Goal: Task Accomplishment & Management: Complete application form

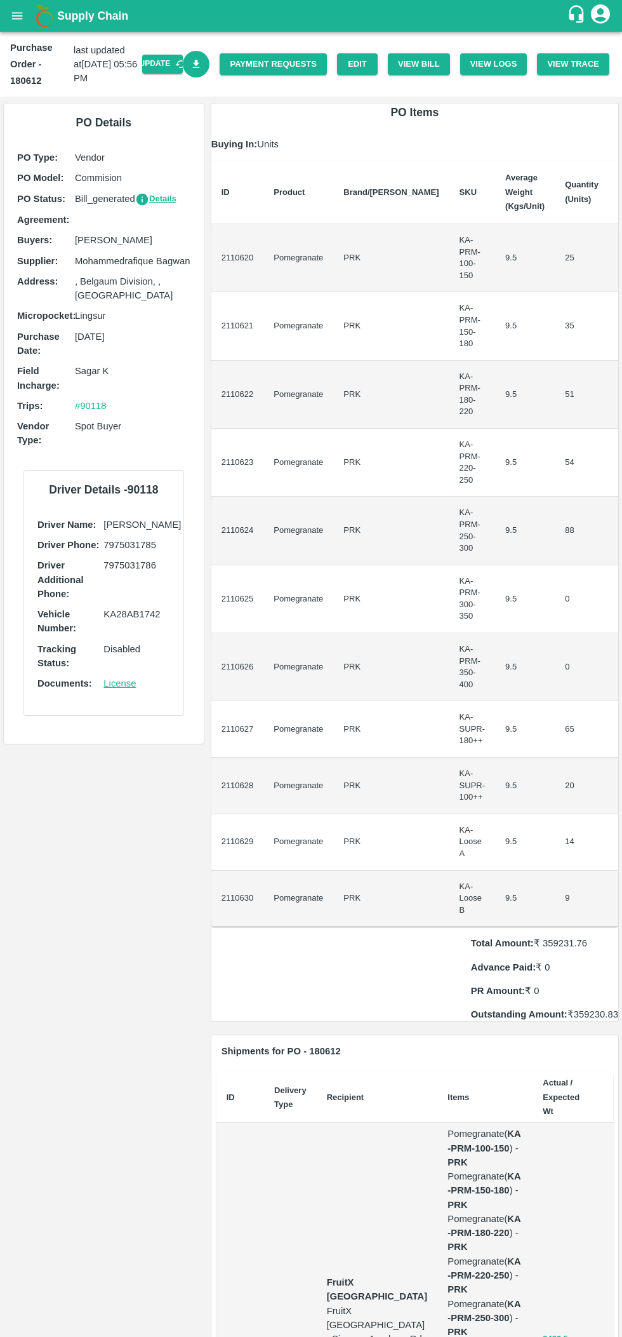
click at [365, 66] on link "Edit" at bounding box center [357, 64] width 41 height 22
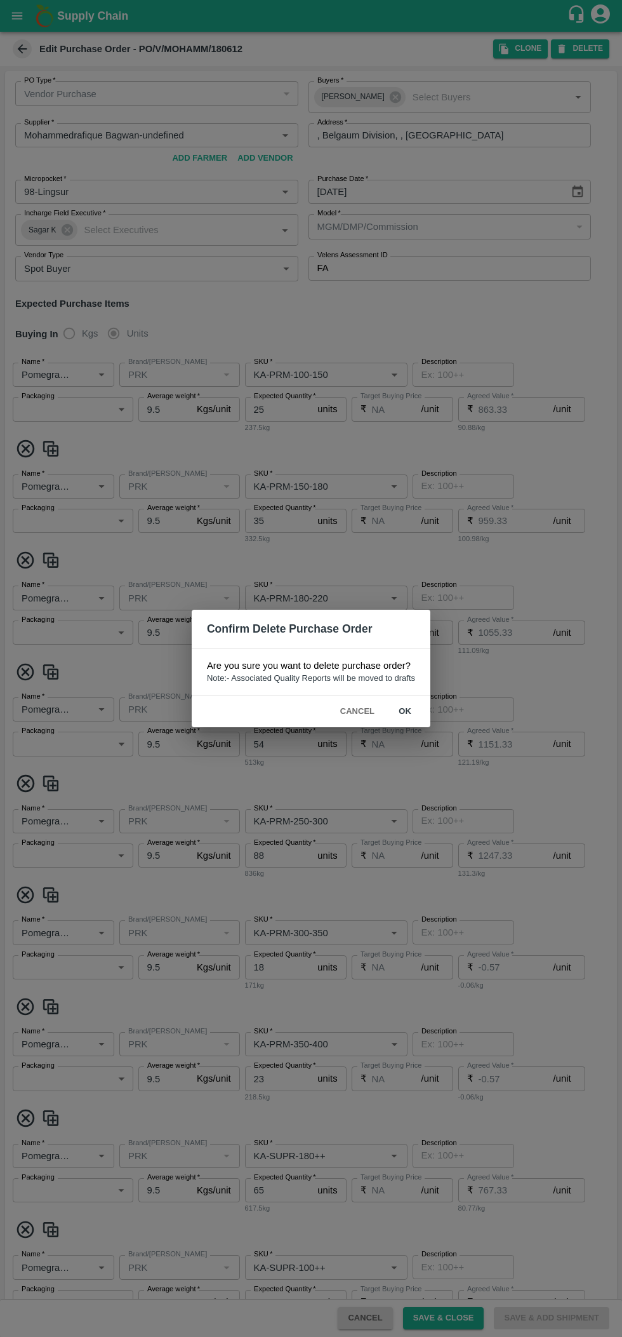
type input "Mohammedrafique Bagwan-undefined"
type input "98-Lingsur"
type input "Pomegranate"
type input "PRK"
type input "KA-PRM-100-150"
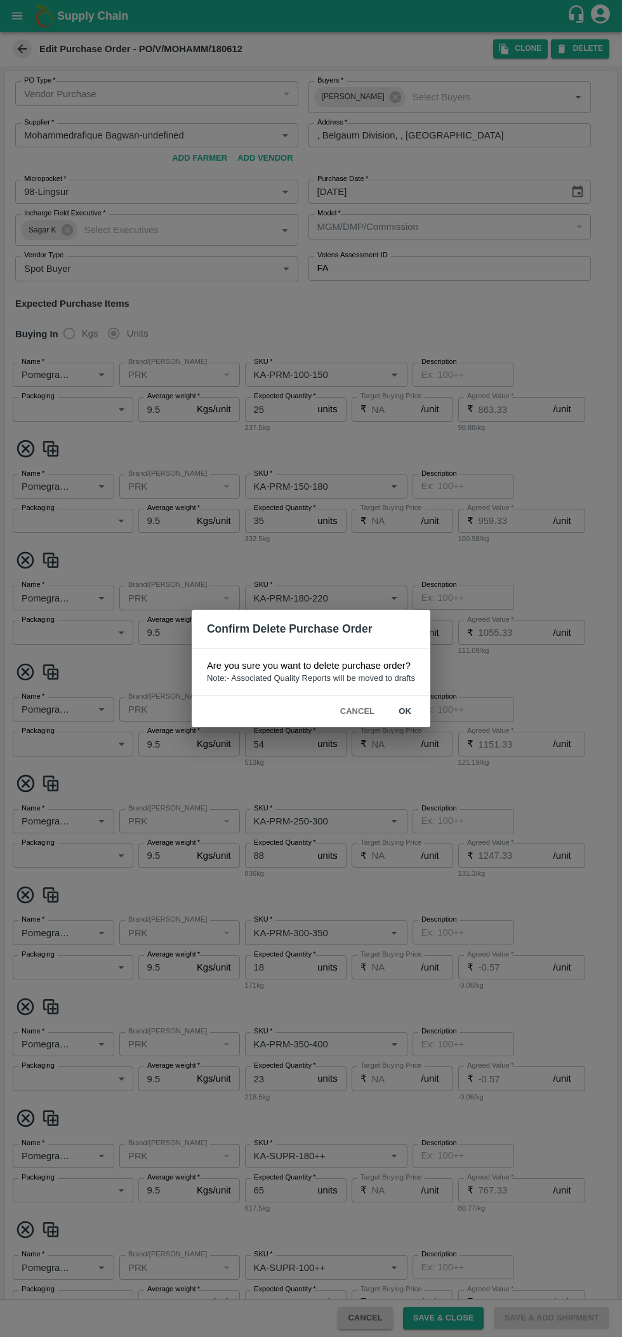
type input "NA"
type input "Pomegranate"
type input "PRK"
type input "KA-PRM-150-180"
type input "NA"
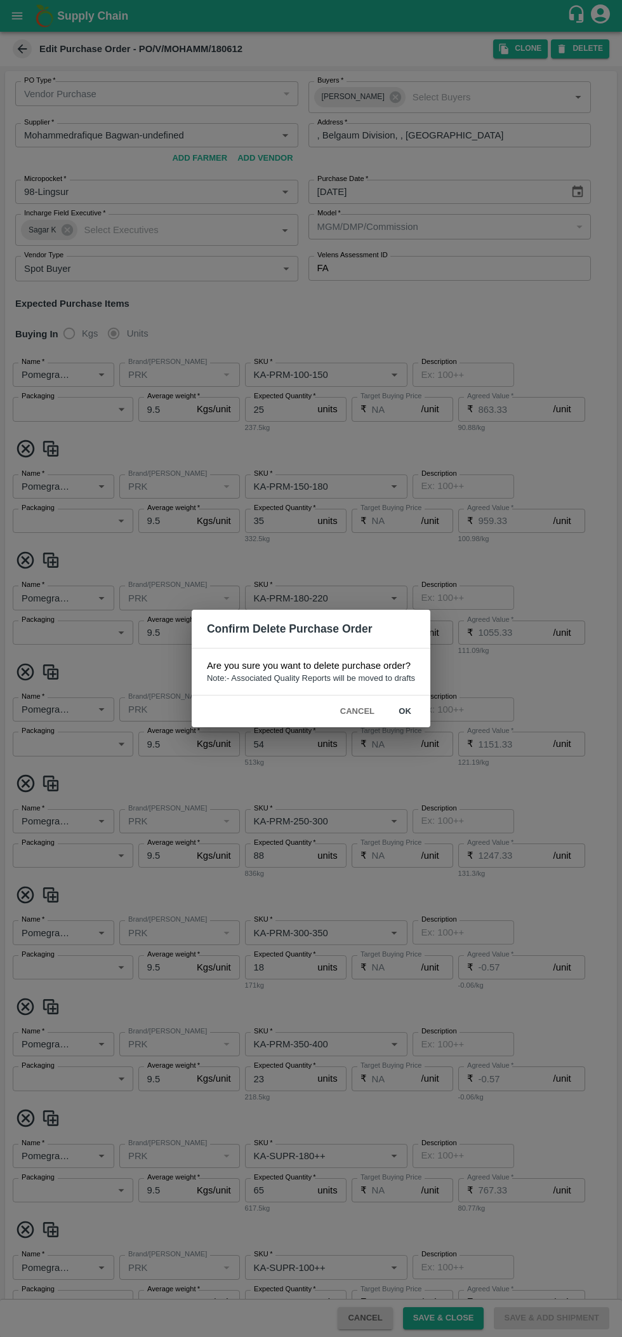
type input "Pomegranate"
type input "PRK"
type input "KA-PRM-180-220"
type input "NA"
type input "Pomegranate"
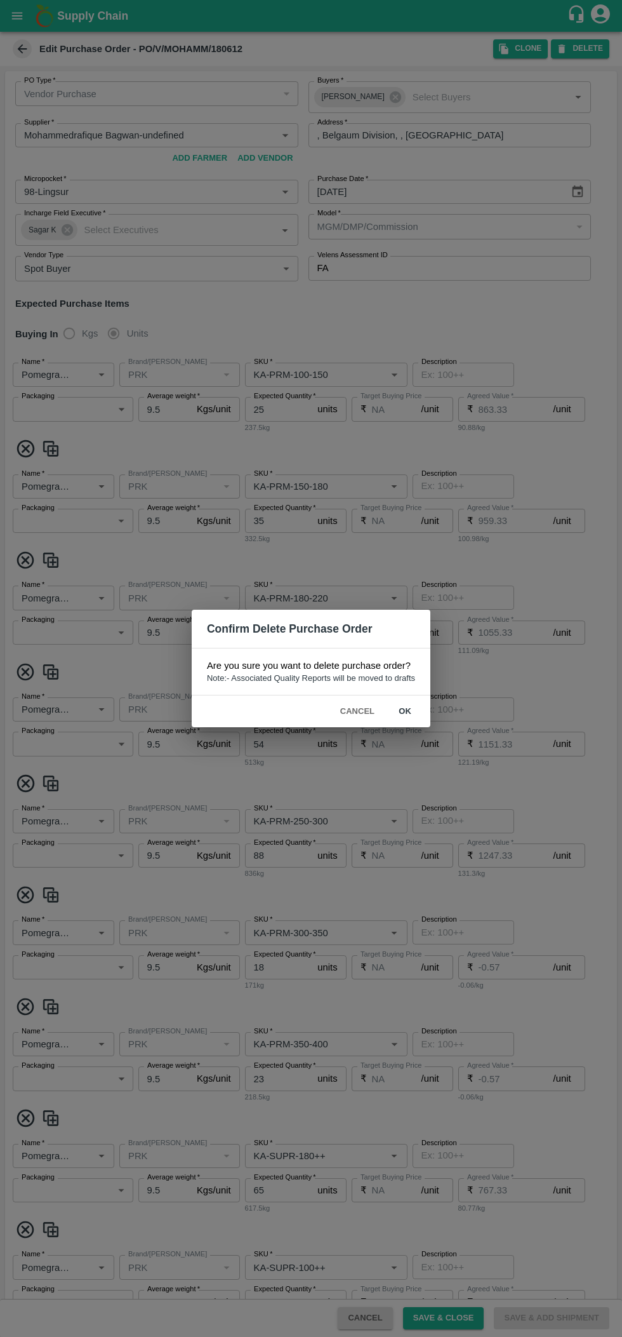
type input "PRK"
type input "KA-PRM-220-250"
type input "NA"
type input "Pomegranate"
type input "PRK"
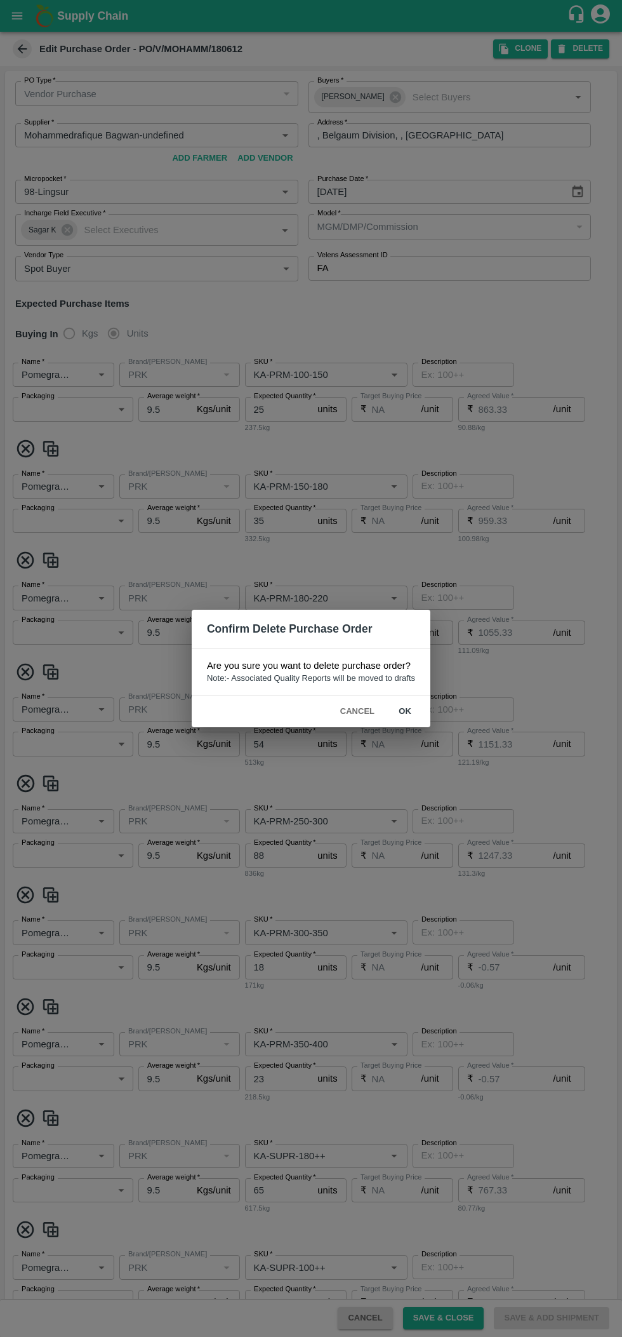
type input "KA-PRM-250-300"
type input "NA"
type input "Pomegranate"
type input "PRK"
type input "KA-PRM-300-350"
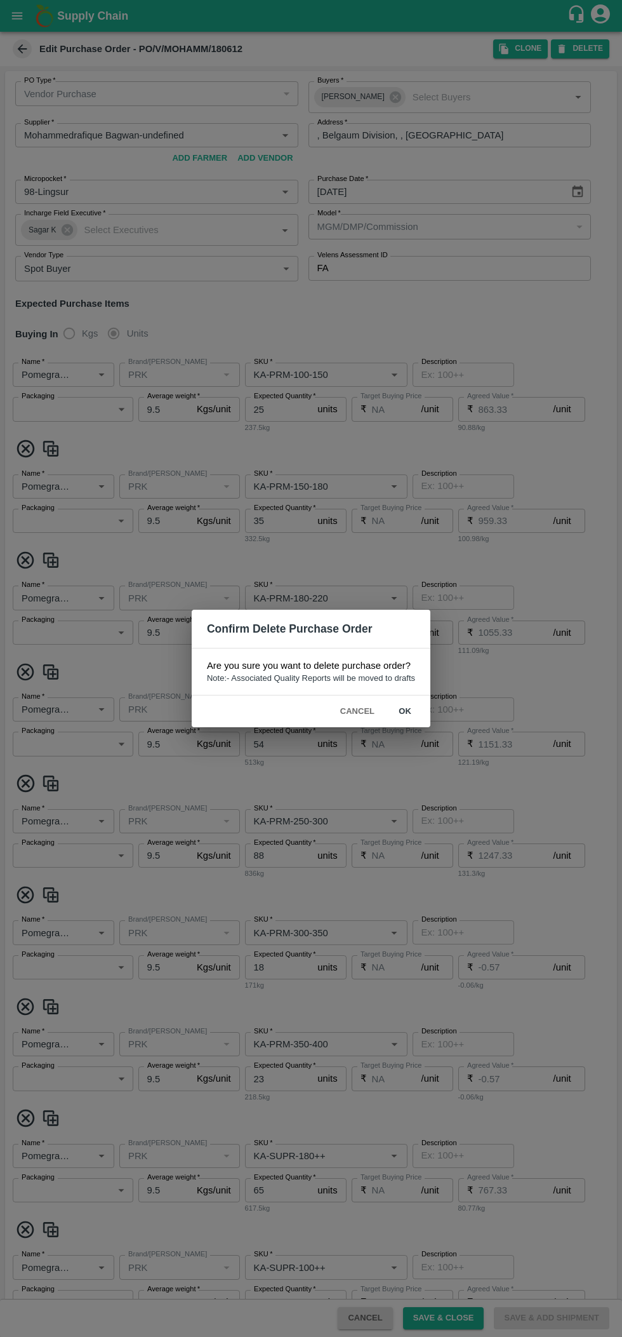
type input "NA"
type input "Pomegranate"
type input "PRK"
type input "KA-PRM-350-400"
type input "NA"
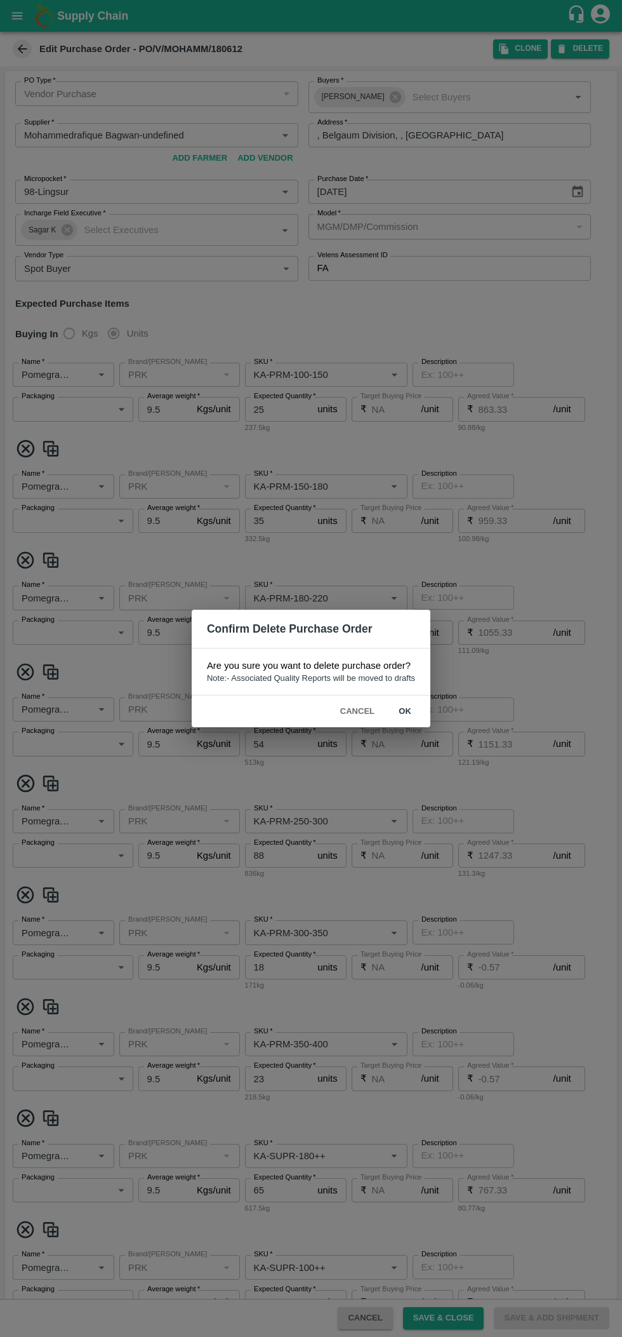
type input "Pomegranate"
type input "PRK"
type input "KA-SUPR-180++"
type input "NA"
type input "Pomegranate"
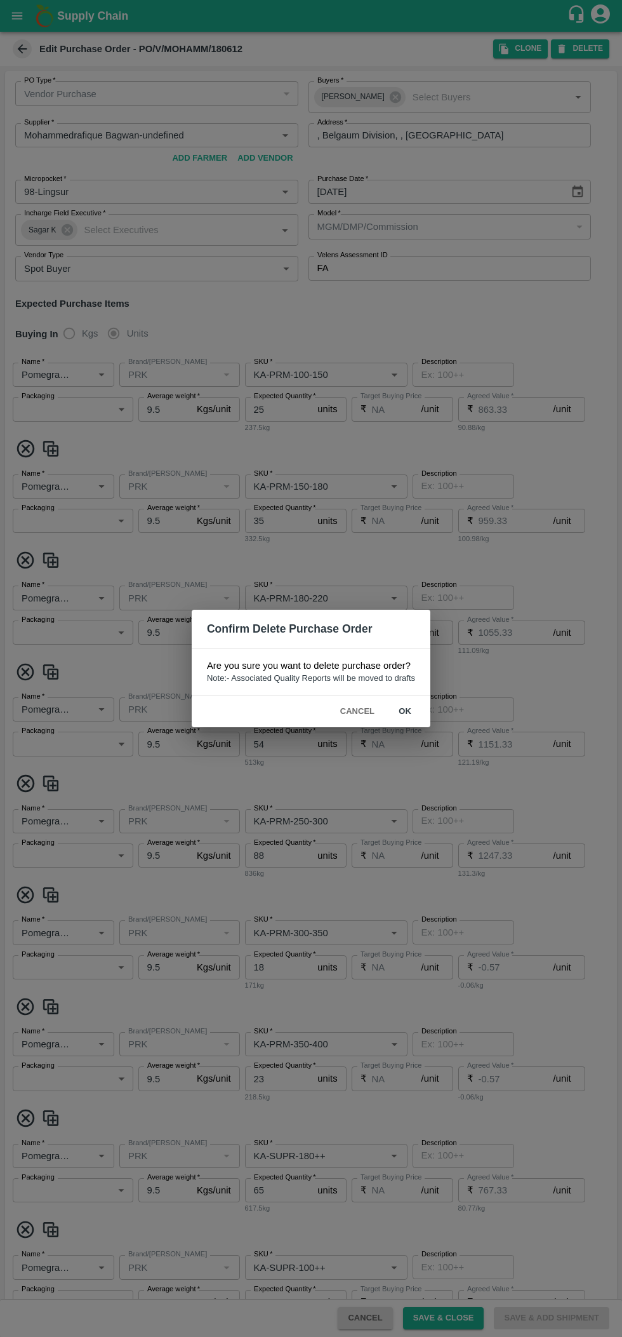
type input "PRK"
type input "KA-SUPR-100++"
type input "NA"
type input "Pomegranate"
type input "PRK"
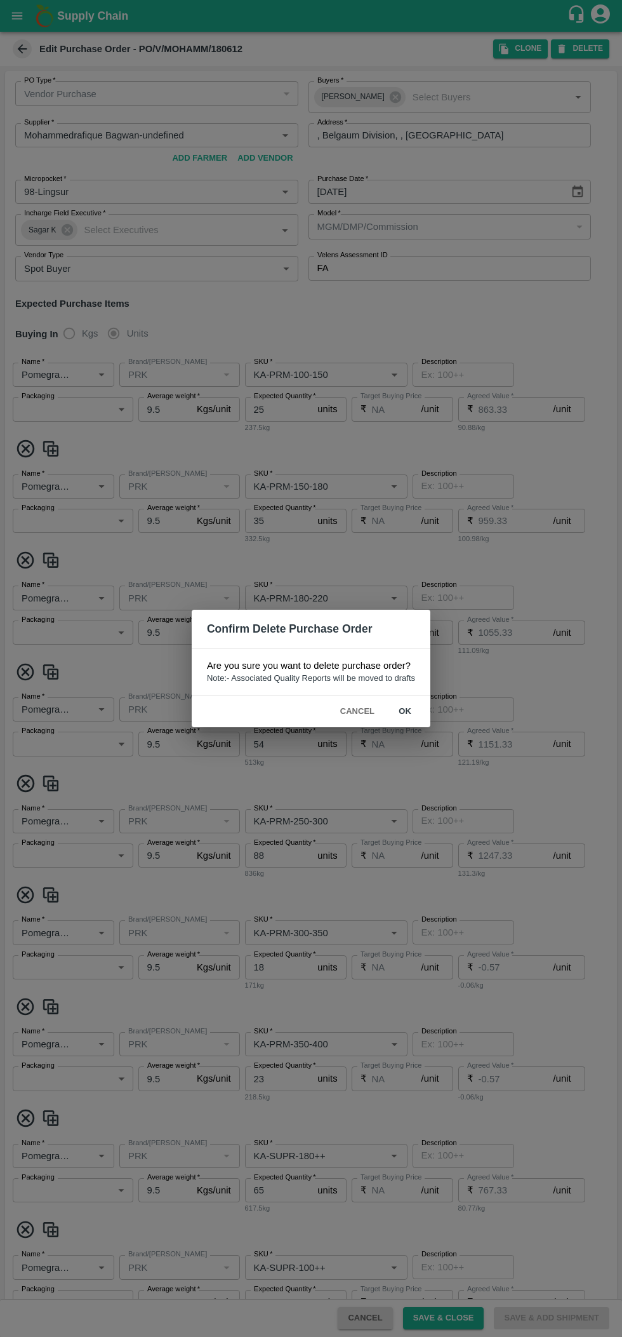
type input "KA-Loose A"
type input "NA"
type input "Pomegranate"
type input "PRK"
type input "KA-Loose B"
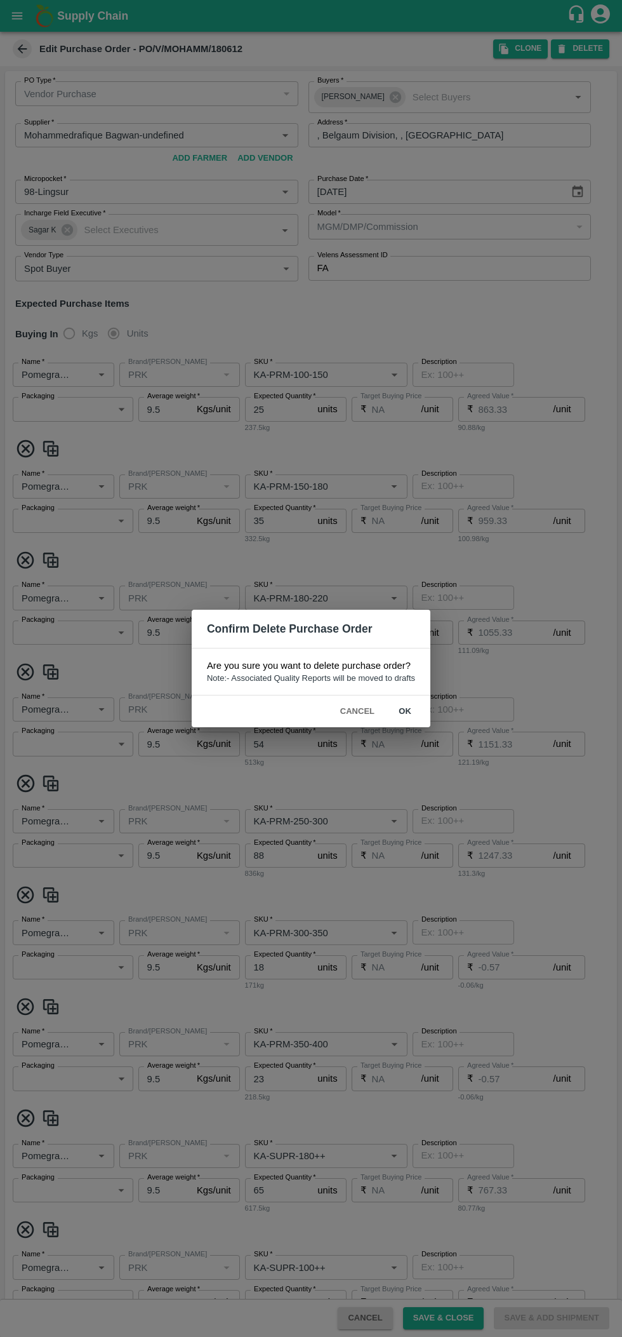
type input "NA"
click at [337, 713] on button "Cancel" at bounding box center [357, 711] width 44 height 22
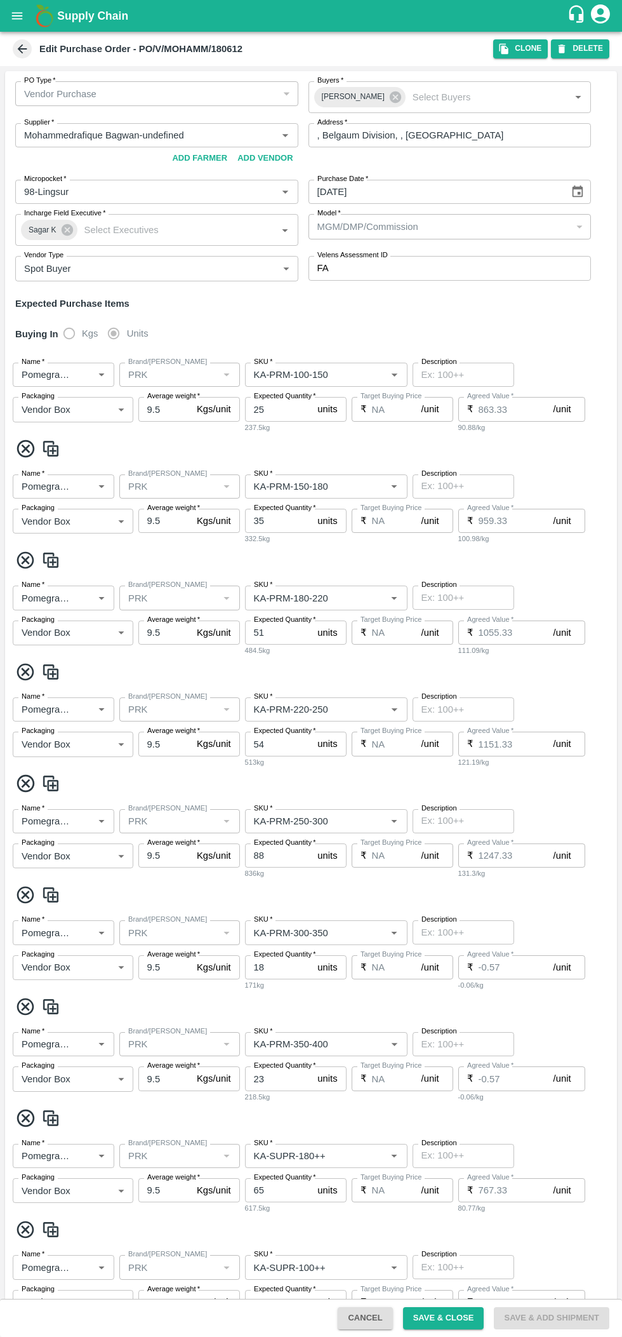
click at [509, 49] on icon "button" at bounding box center [504, 49] width 9 height 11
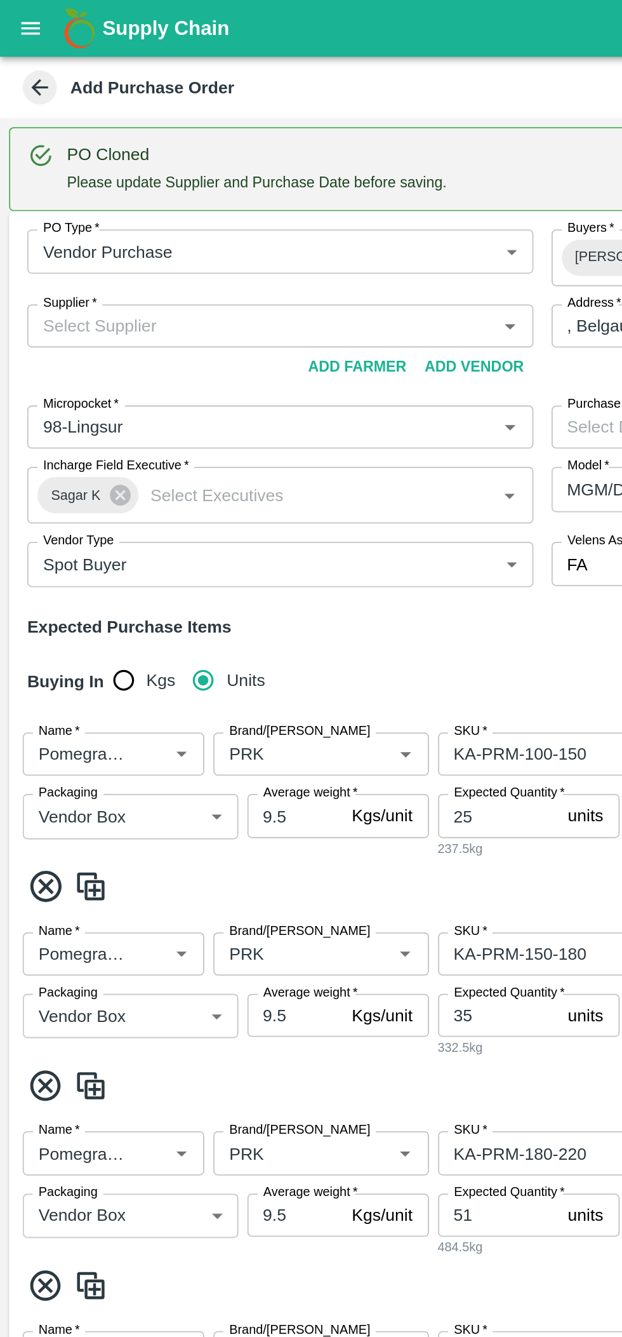
click at [150, 178] on input "Supplier   *" at bounding box center [146, 182] width 255 height 17
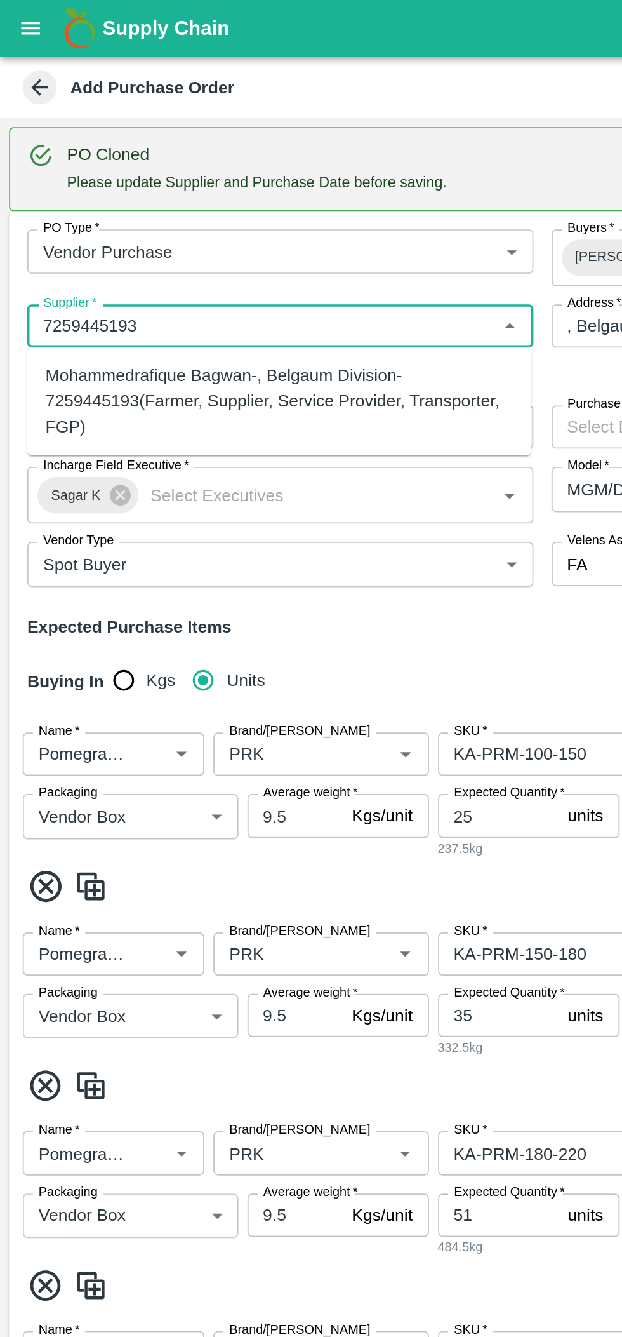
click at [62, 222] on div "Mohammedrafique Bagwan-, Belgaum Division-7259445193(Farmer, Supplier, Service …" at bounding box center [156, 224] width 262 height 43
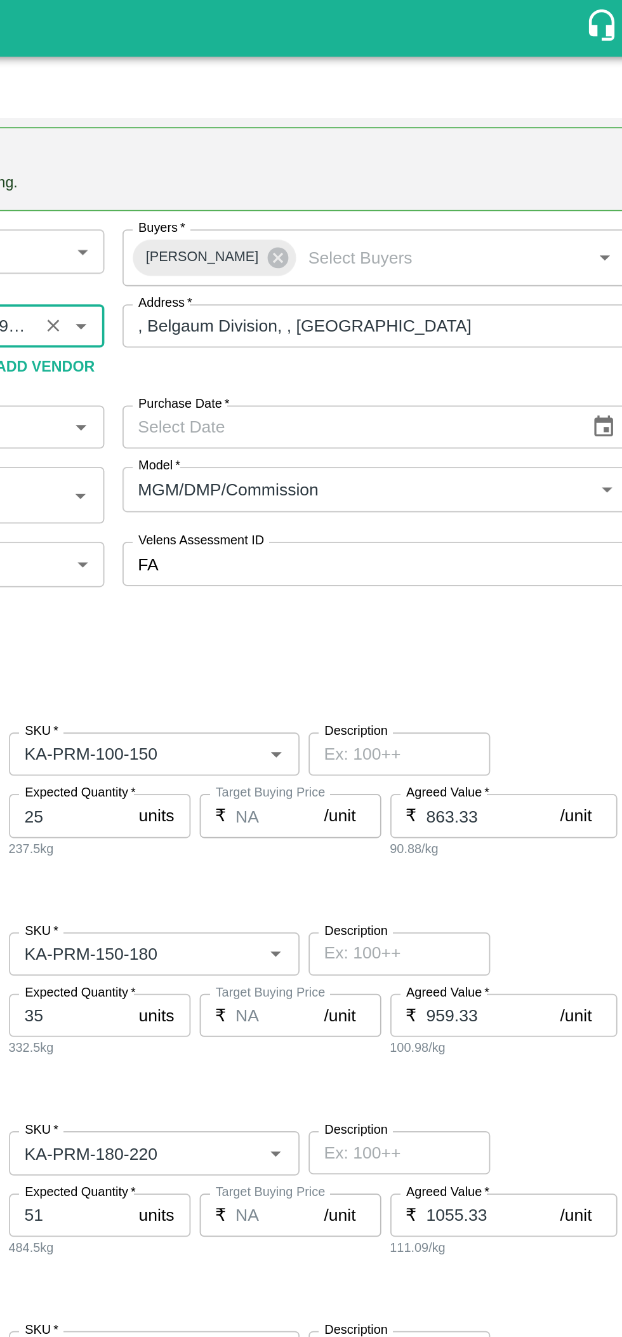
type input "Mohammedrafique Bagwan-, Belgaum Division-7259445193(Farmer, Supplier, Service …"
click at [436, 236] on input "Purchase Date   *" at bounding box center [435, 239] width 252 height 24
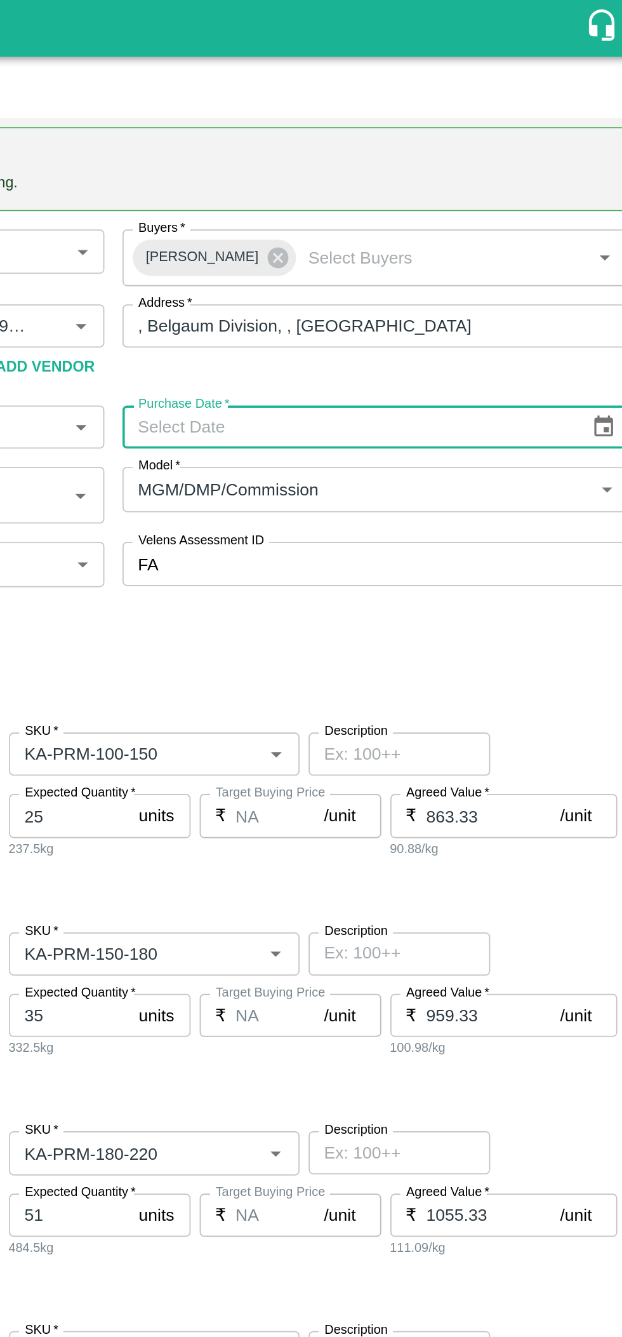
type input "DD/MM/YYYY"
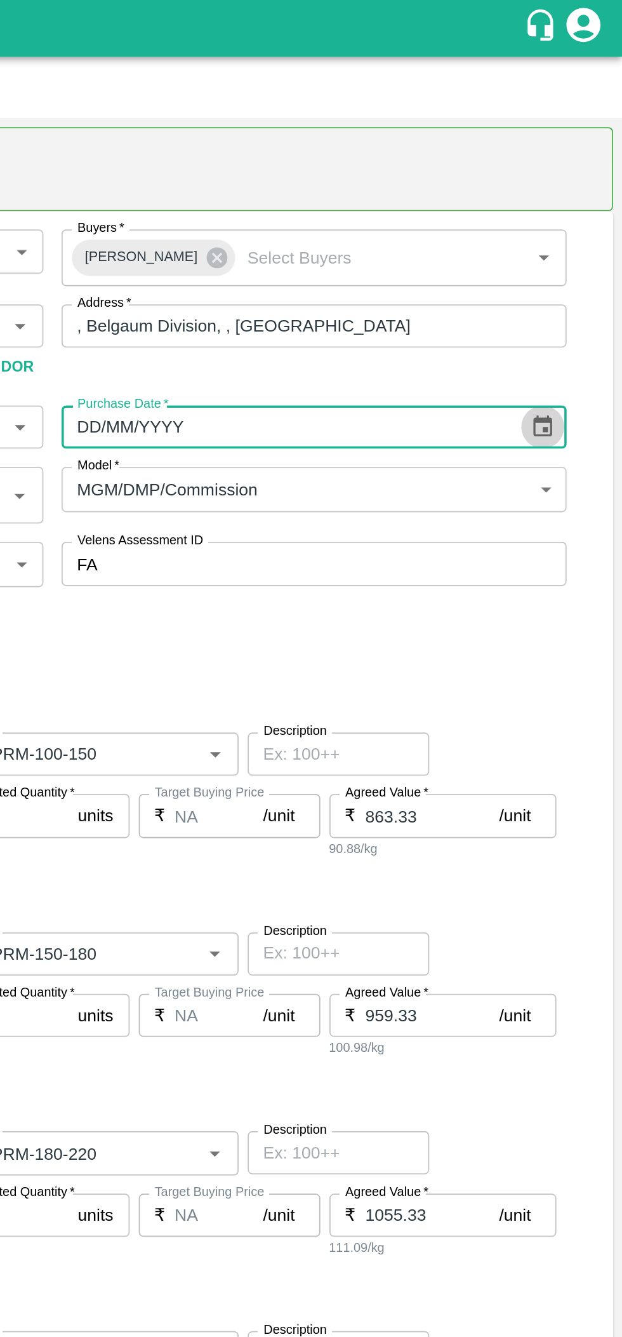
click at [575, 236] on icon "Choose date" at bounding box center [578, 238] width 11 height 12
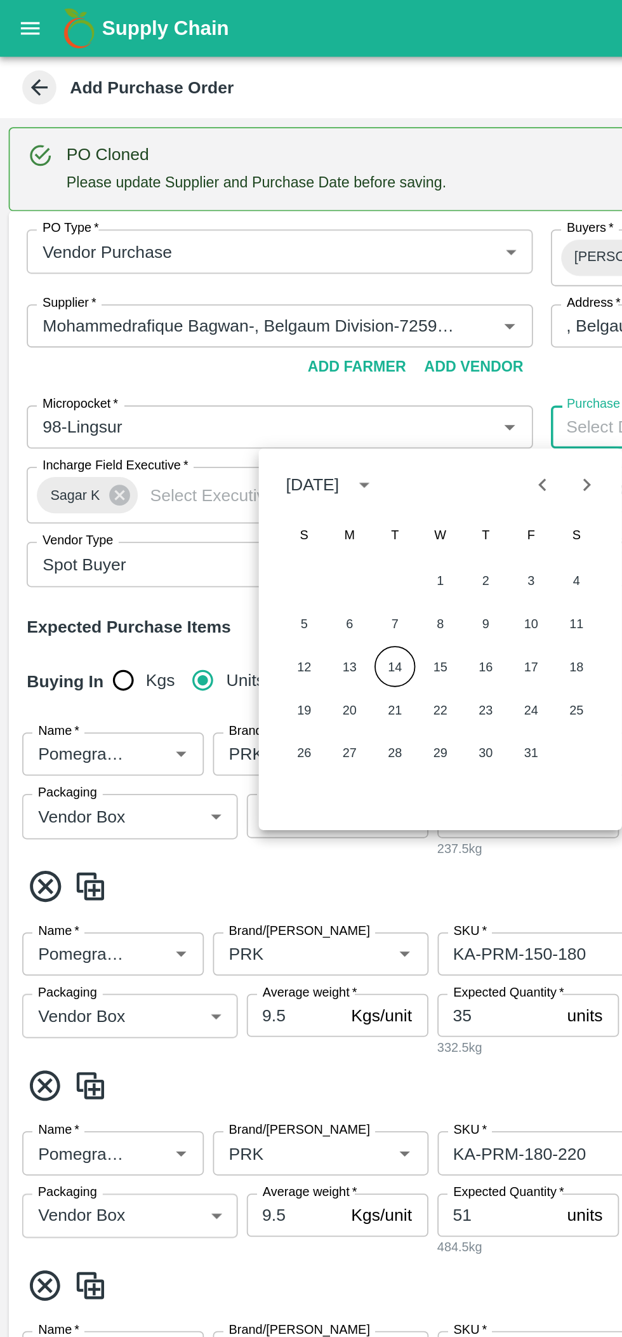
click at [224, 369] on button "14" at bounding box center [221, 372] width 23 height 23
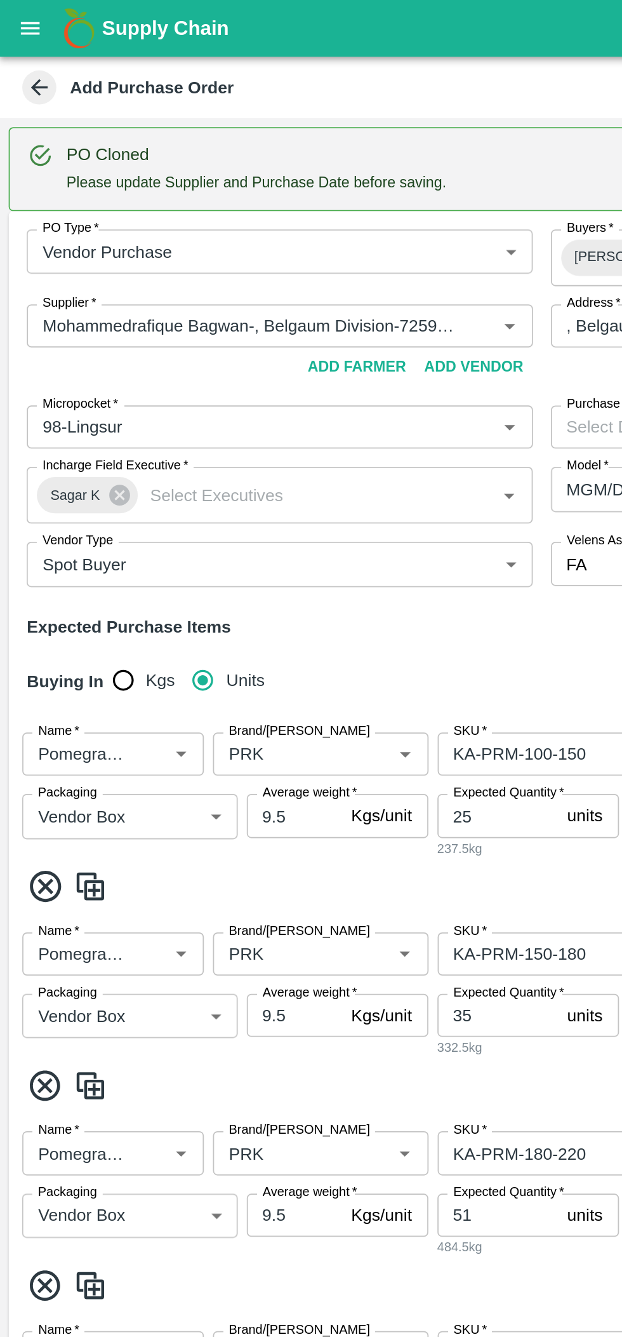
type input "[DATE]"
click at [171, 422] on input "Brand/[PERSON_NAME]" at bounding box center [161, 421] width 76 height 17
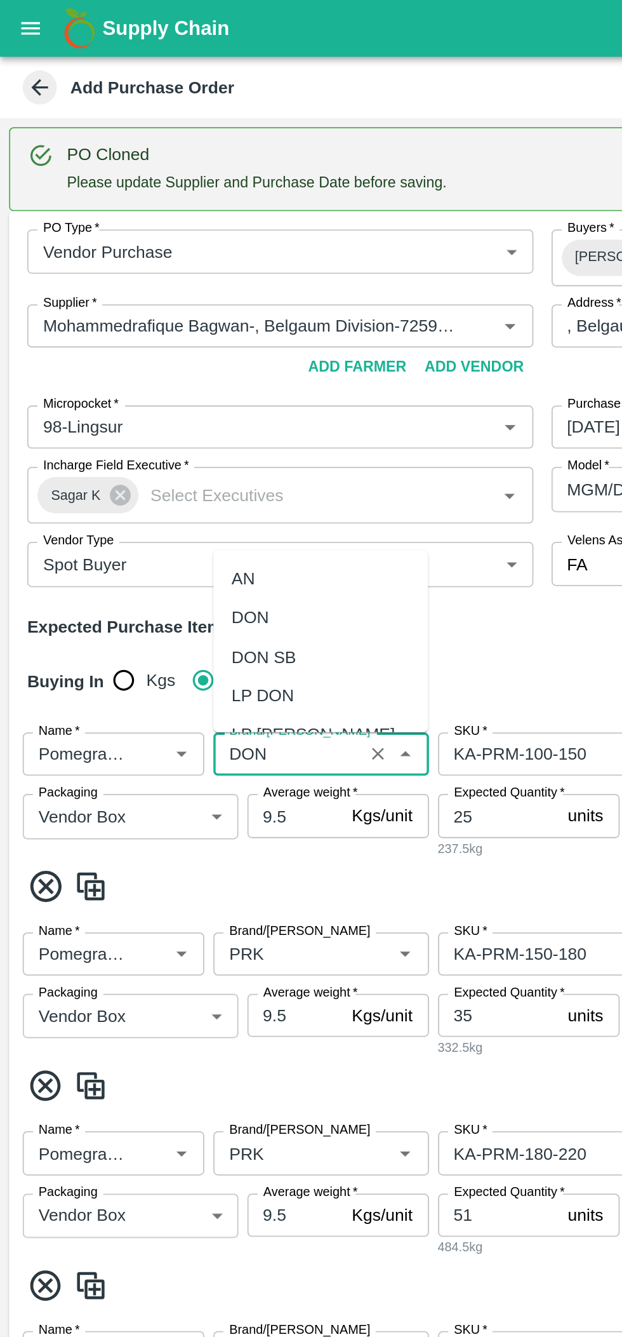
click at [191, 344] on div "DON" at bounding box center [179, 346] width 120 height 22
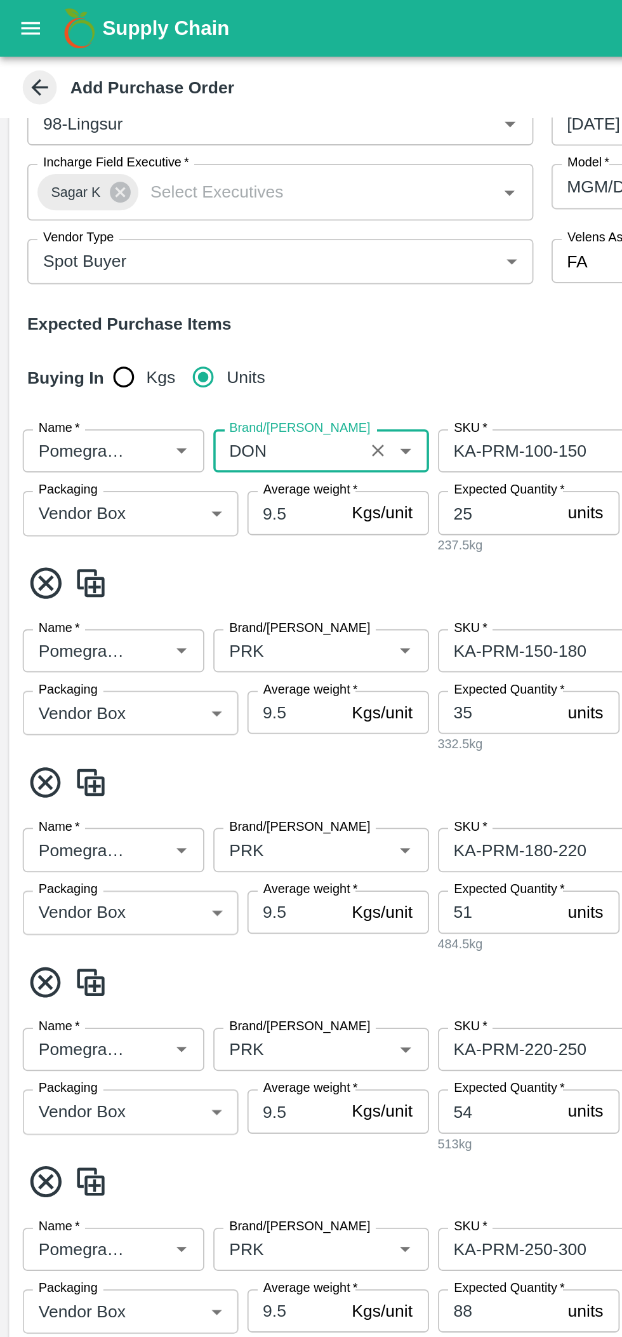
type input "DON"
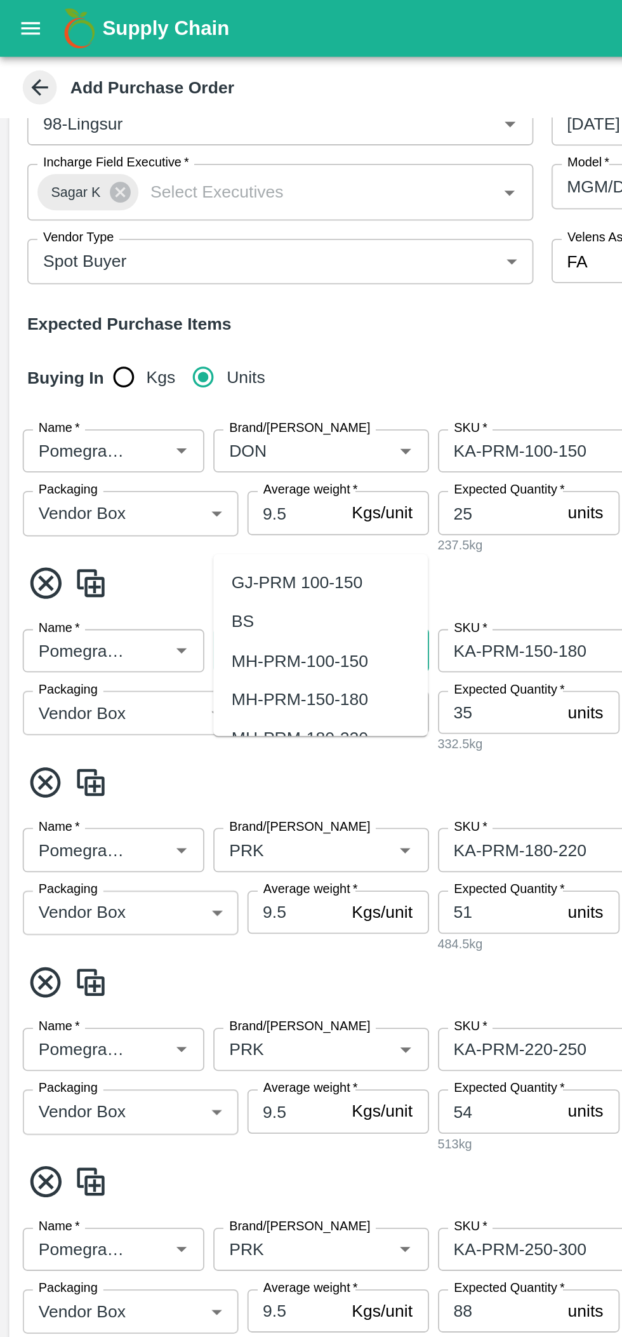
scroll to position [235, 0]
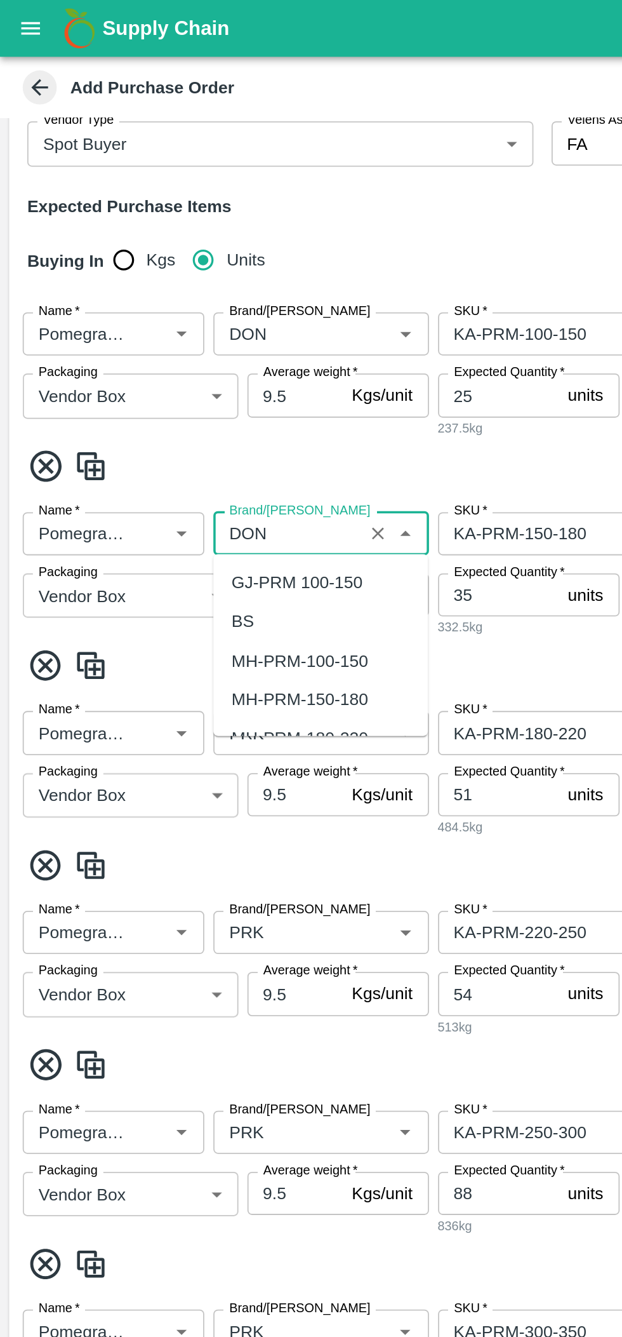
type input "DON"
click at [280, 371] on span at bounding box center [311, 372] width 602 height 21
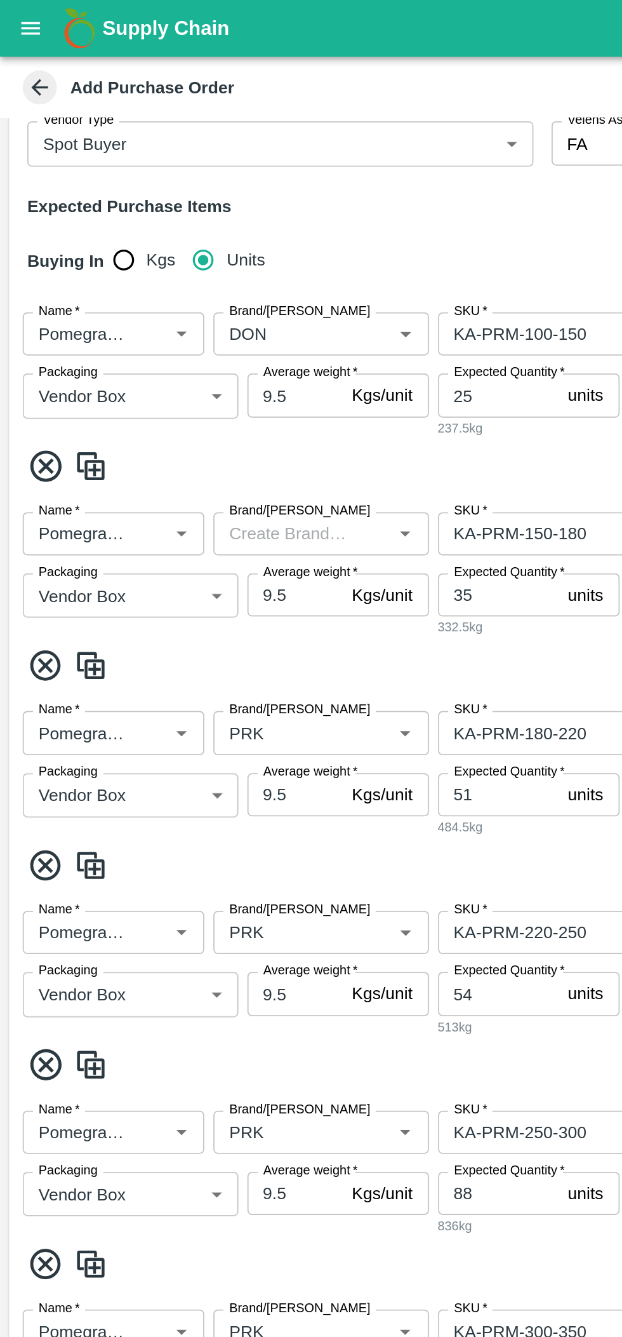
click at [169, 297] on input "Brand/[PERSON_NAME]" at bounding box center [161, 298] width 76 height 17
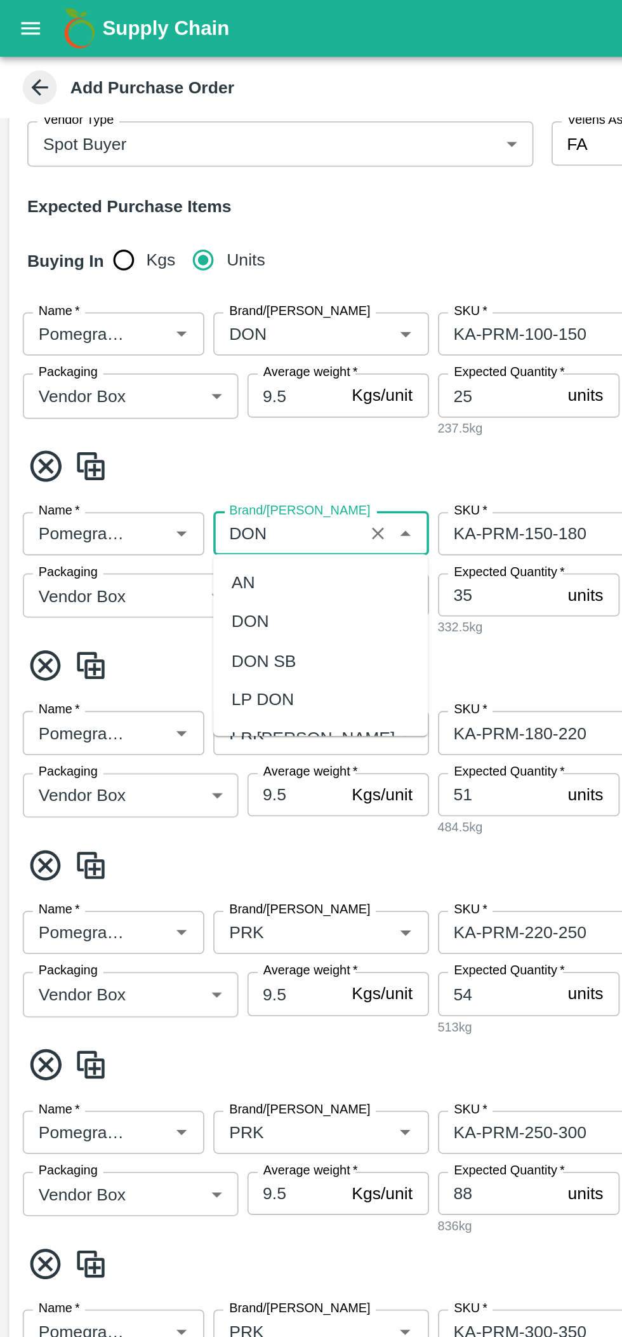
click at [168, 348] on div "DON" at bounding box center [179, 348] width 120 height 22
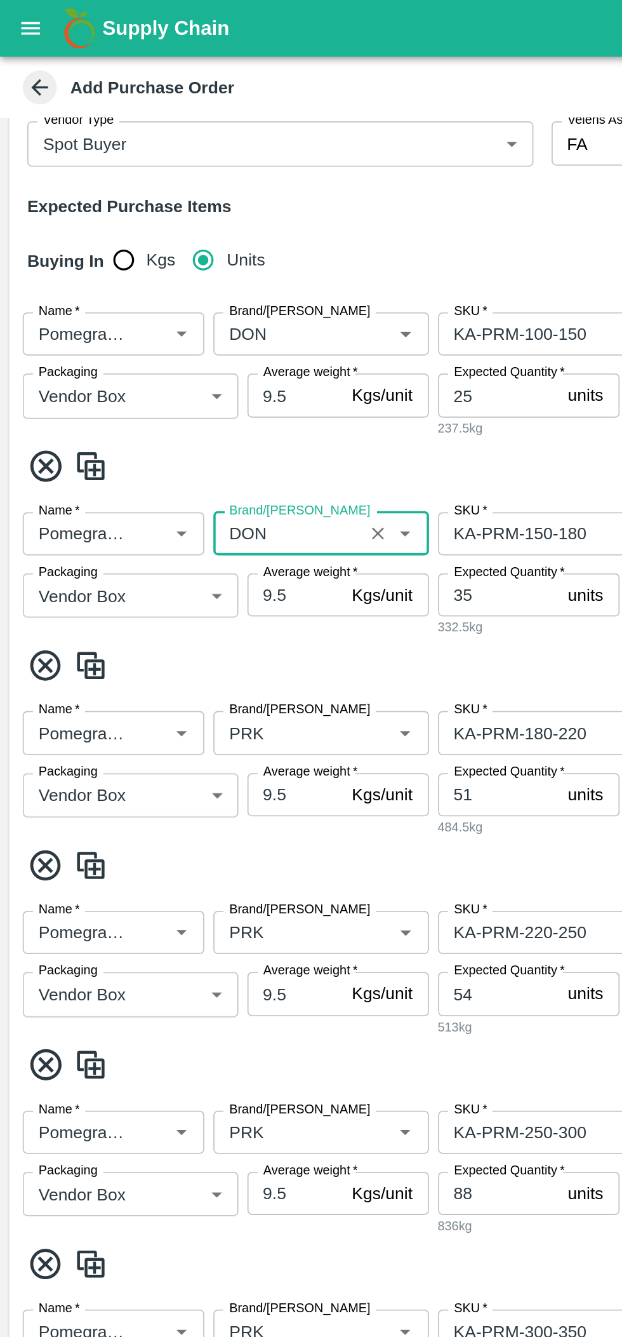
type input "DON"
click at [142, 407] on input "Brand/[PERSON_NAME]" at bounding box center [161, 409] width 76 height 17
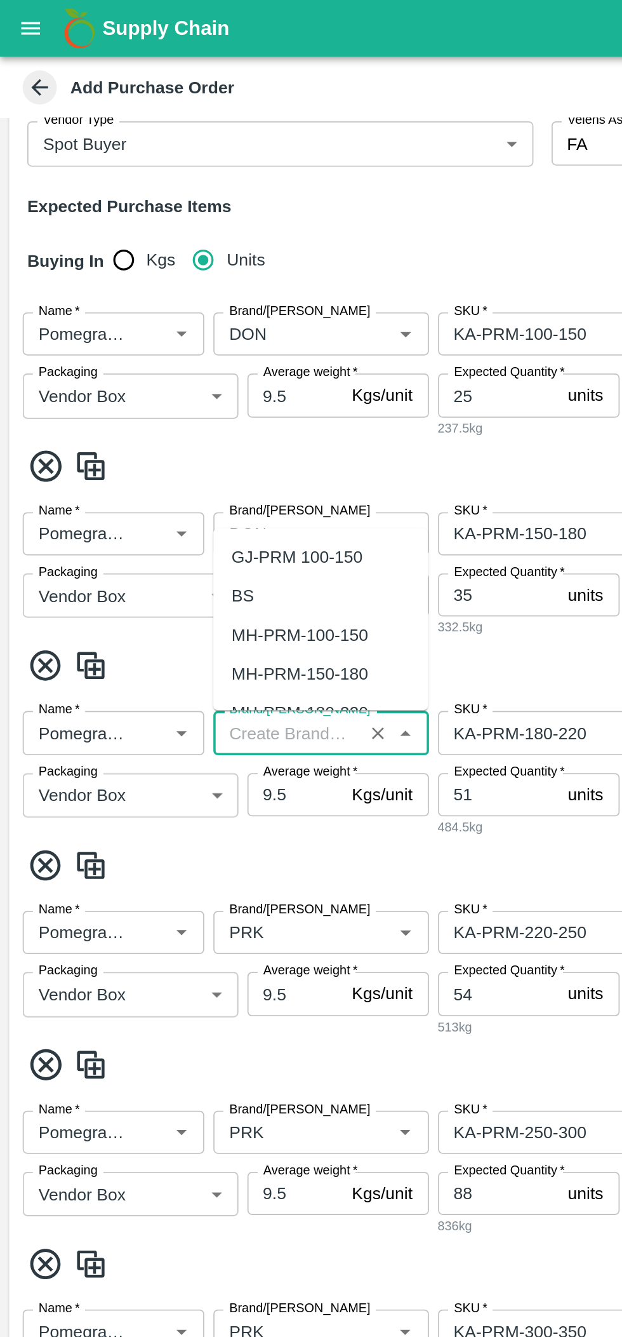
scroll to position [0, 0]
click at [185, 326] on div "DON" at bounding box center [179, 334] width 120 height 22
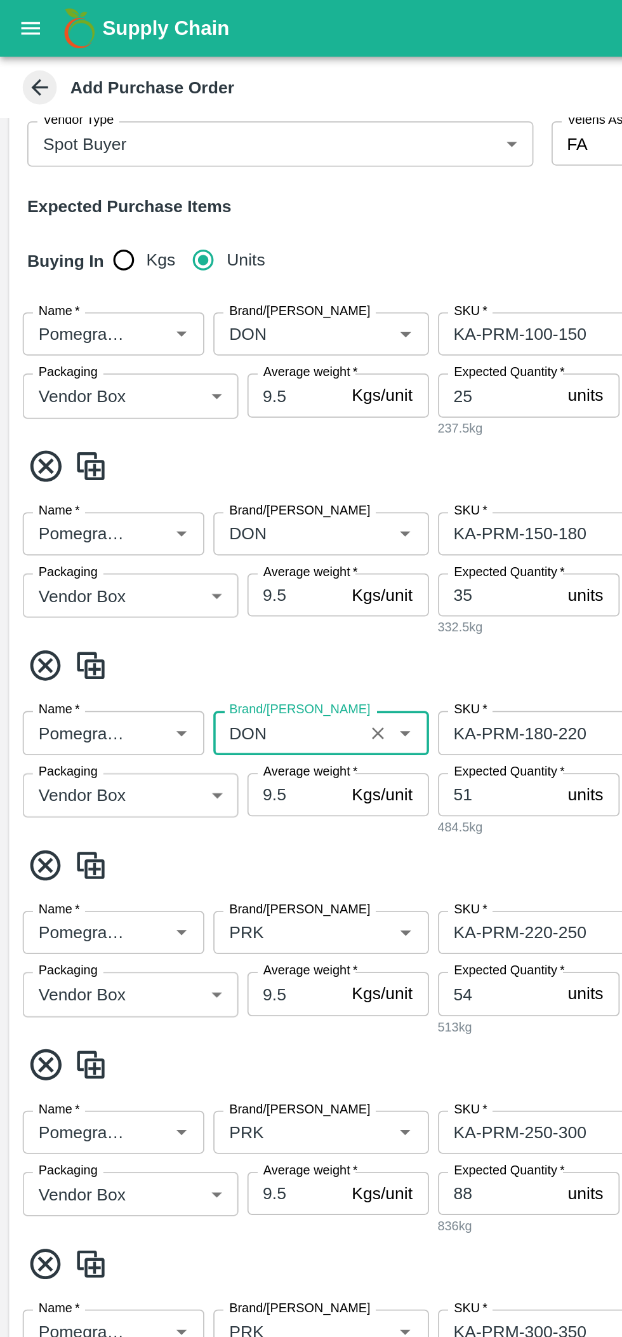
scroll to position [446, 0]
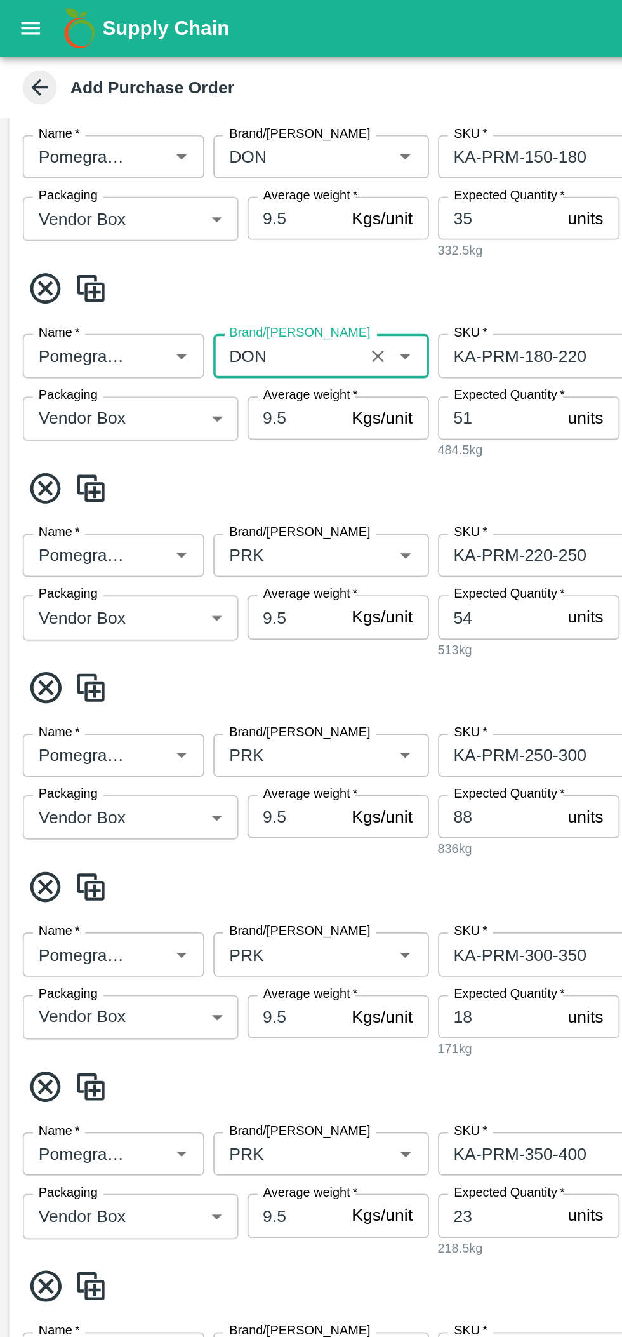
type input "DON"
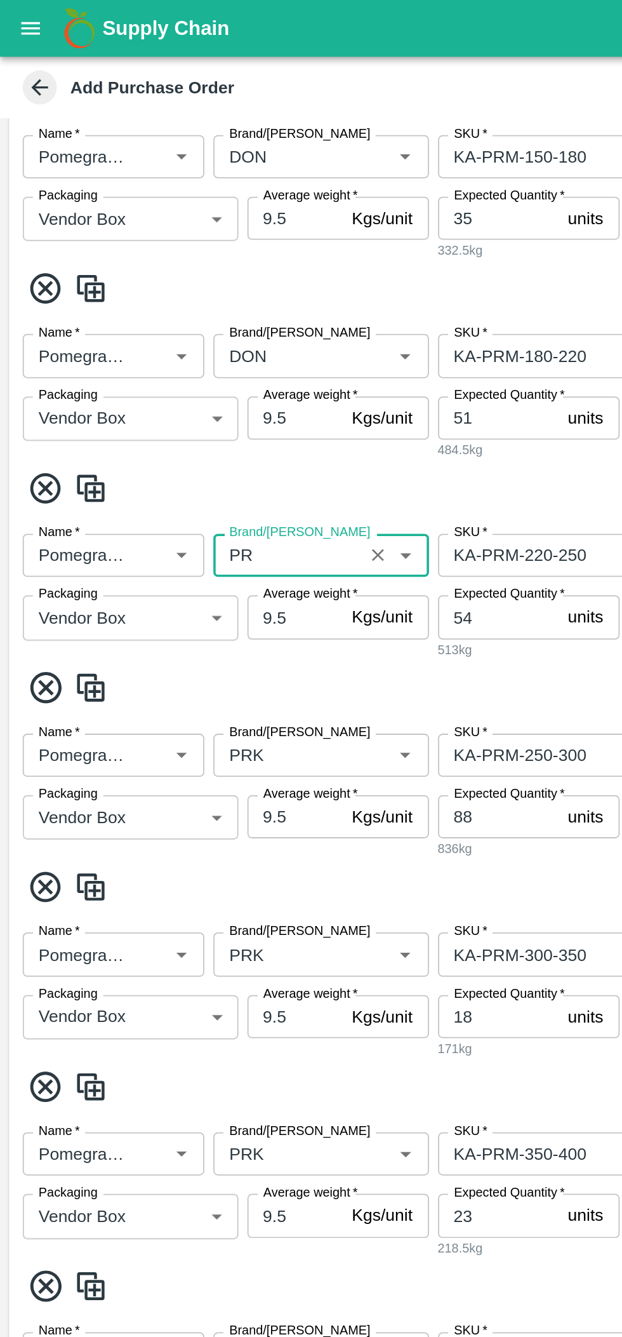
type input "P"
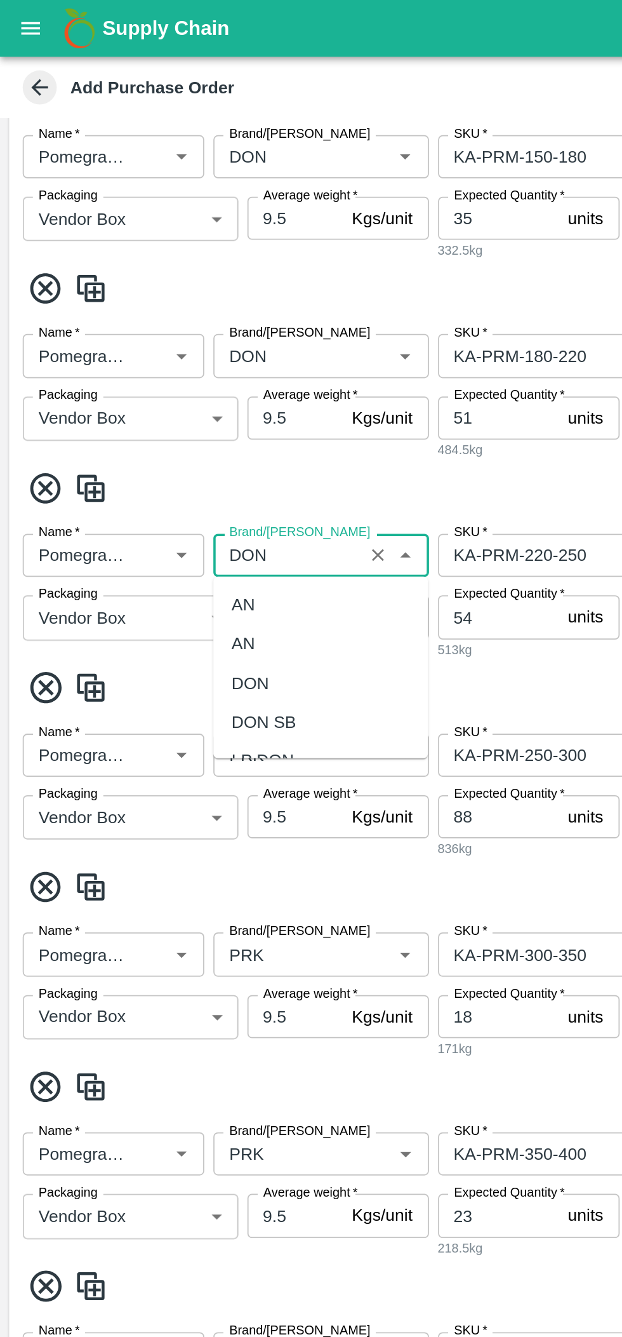
click at [167, 377] on div "DON" at bounding box center [179, 382] width 120 height 22
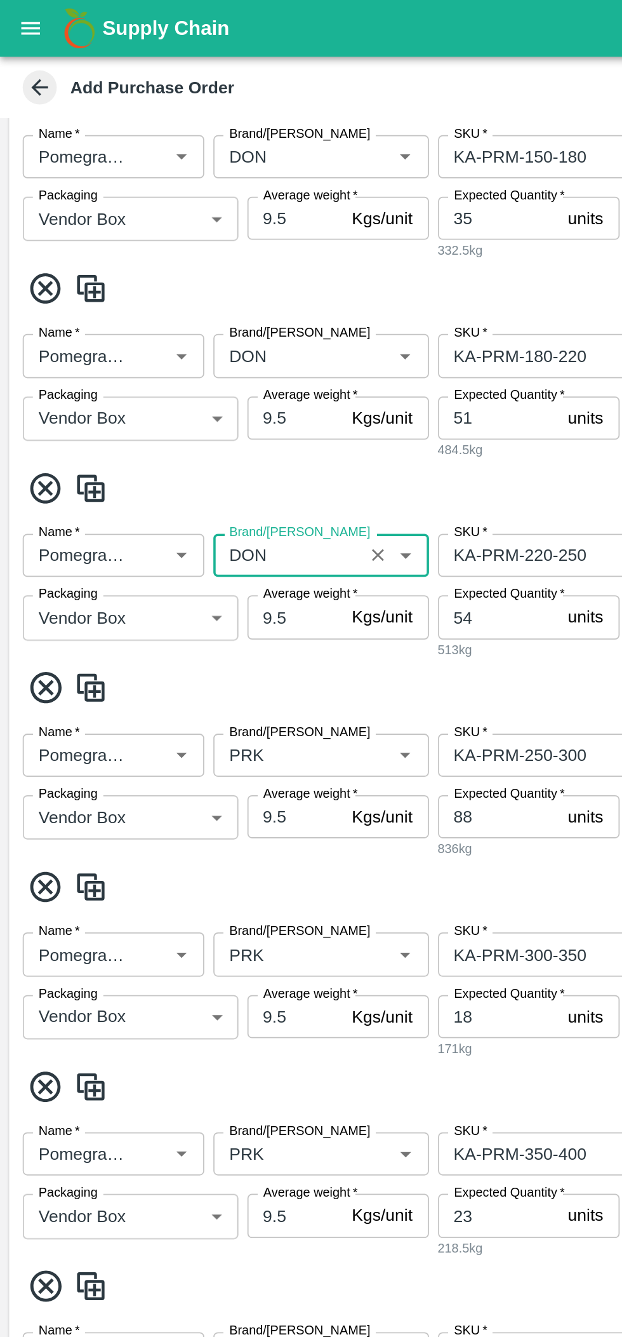
type input "DON"
click at [154, 414] on input "Brand/[PERSON_NAME]" at bounding box center [161, 422] width 76 height 17
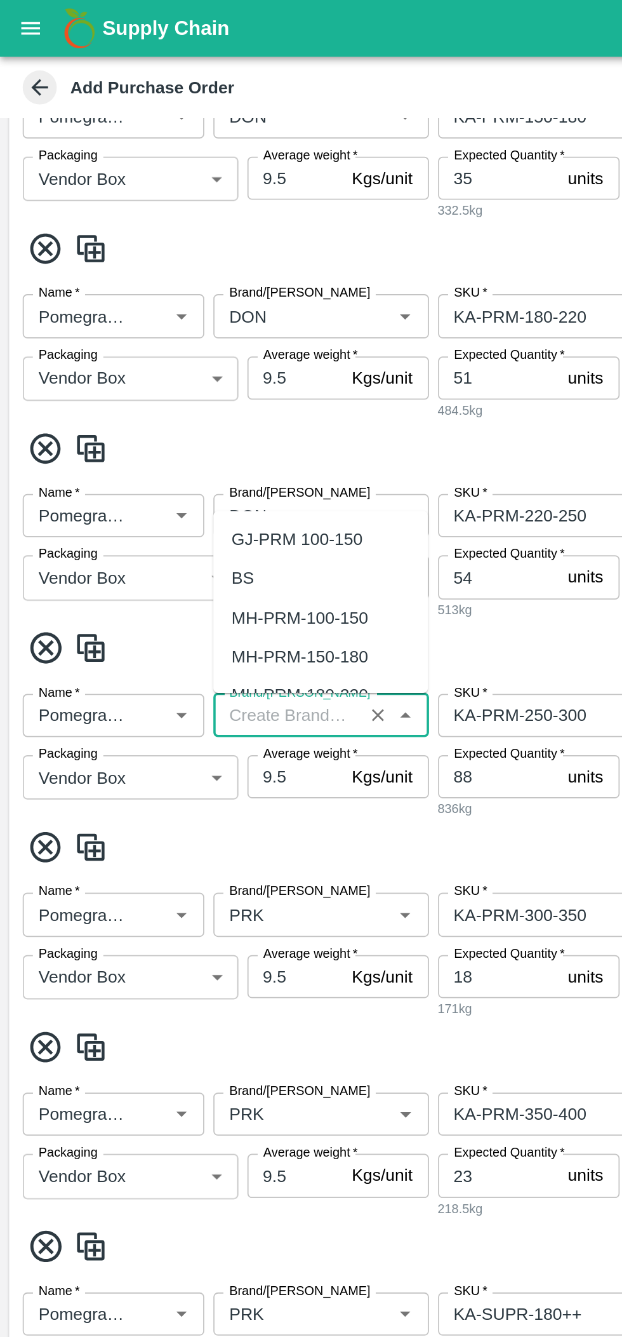
scroll to position [0, 0]
click at [171, 328] on div "DON" at bounding box center [179, 323] width 120 height 22
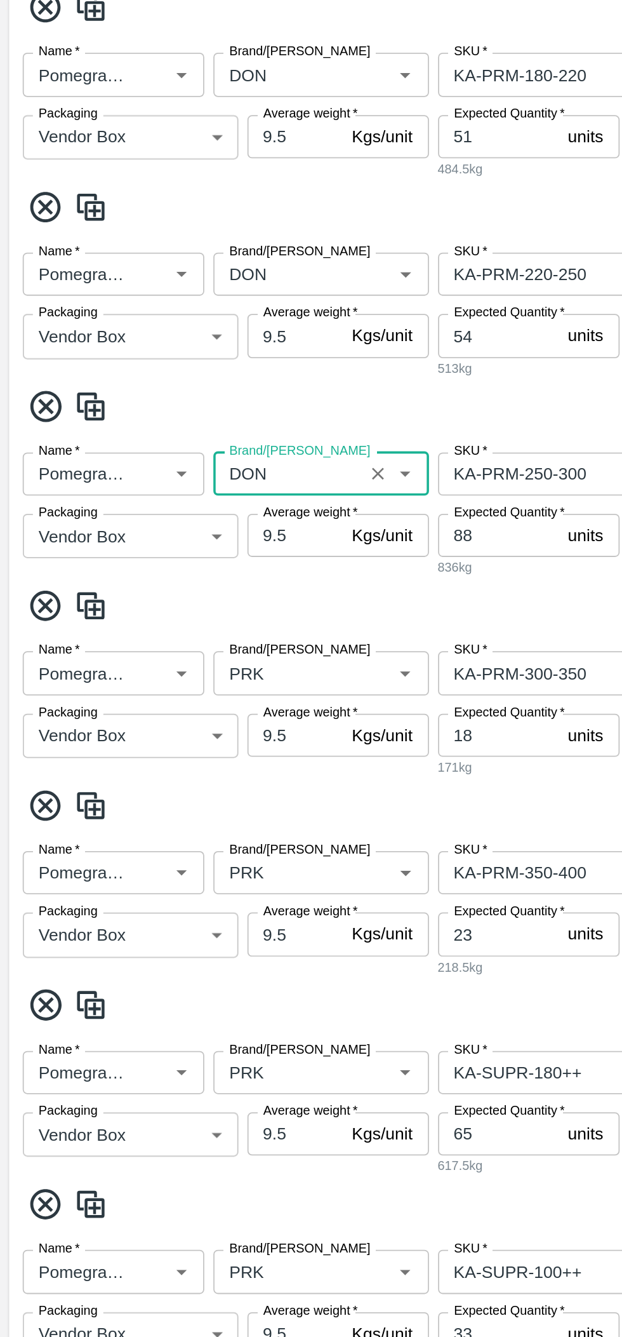
type input "DON"
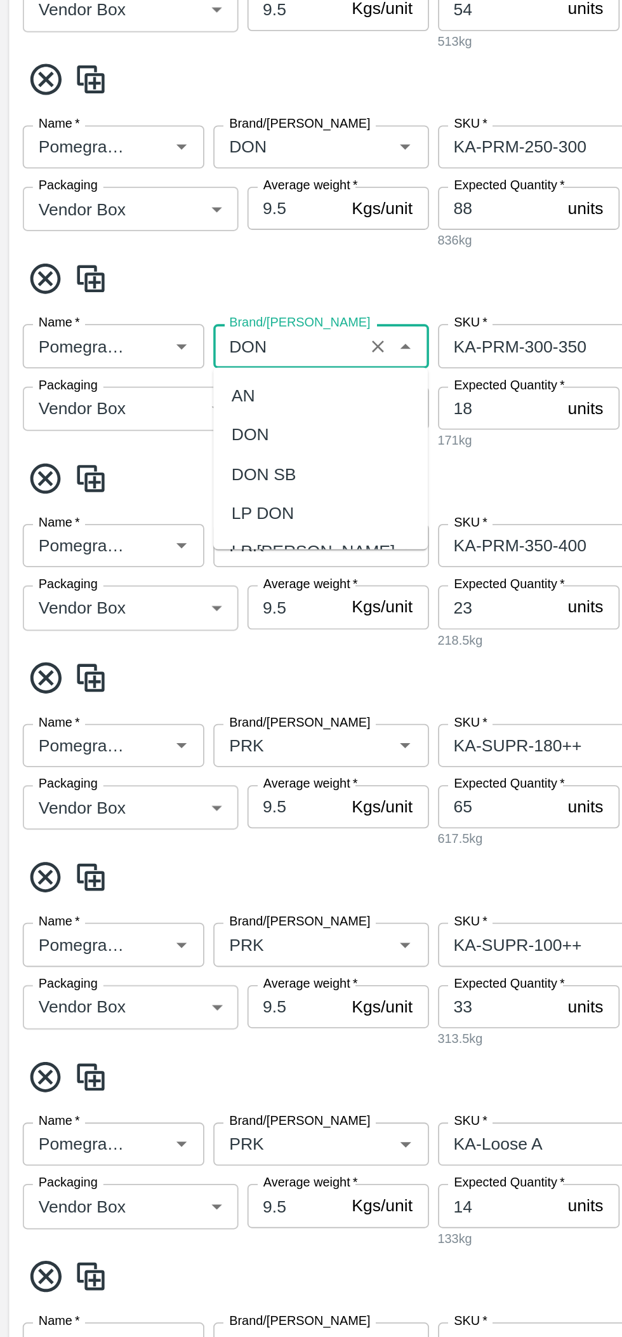
click at [164, 555] on div "DON" at bounding box center [179, 562] width 120 height 22
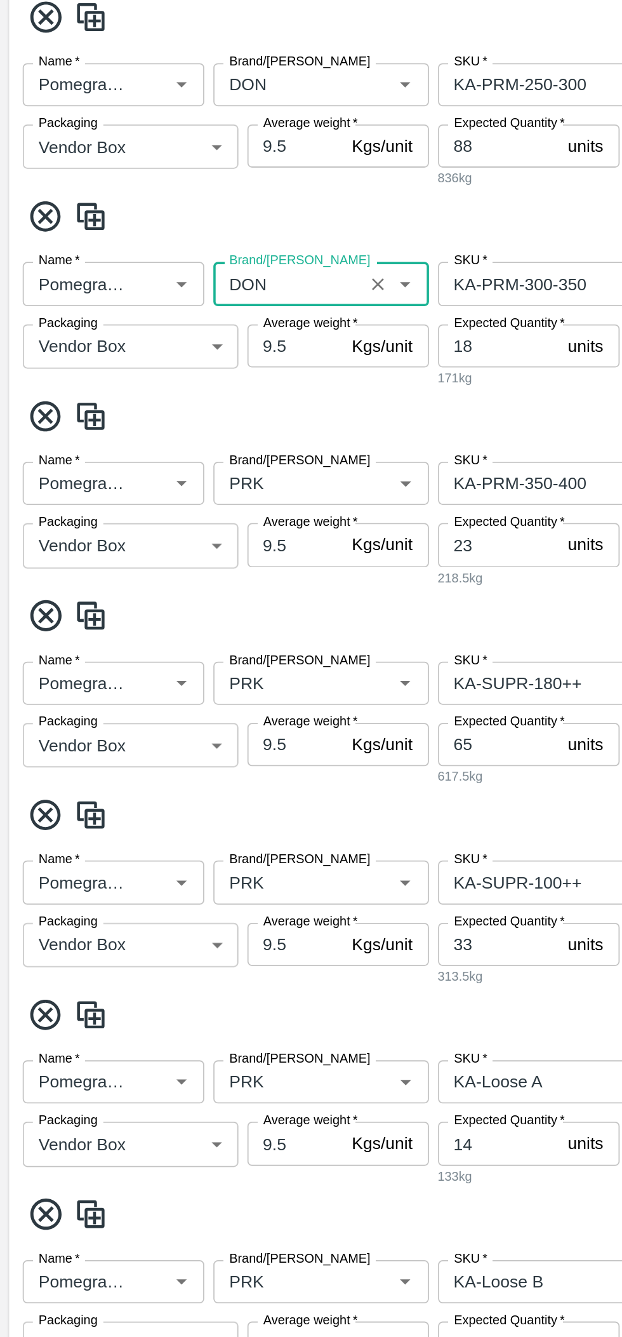
type input "DON"
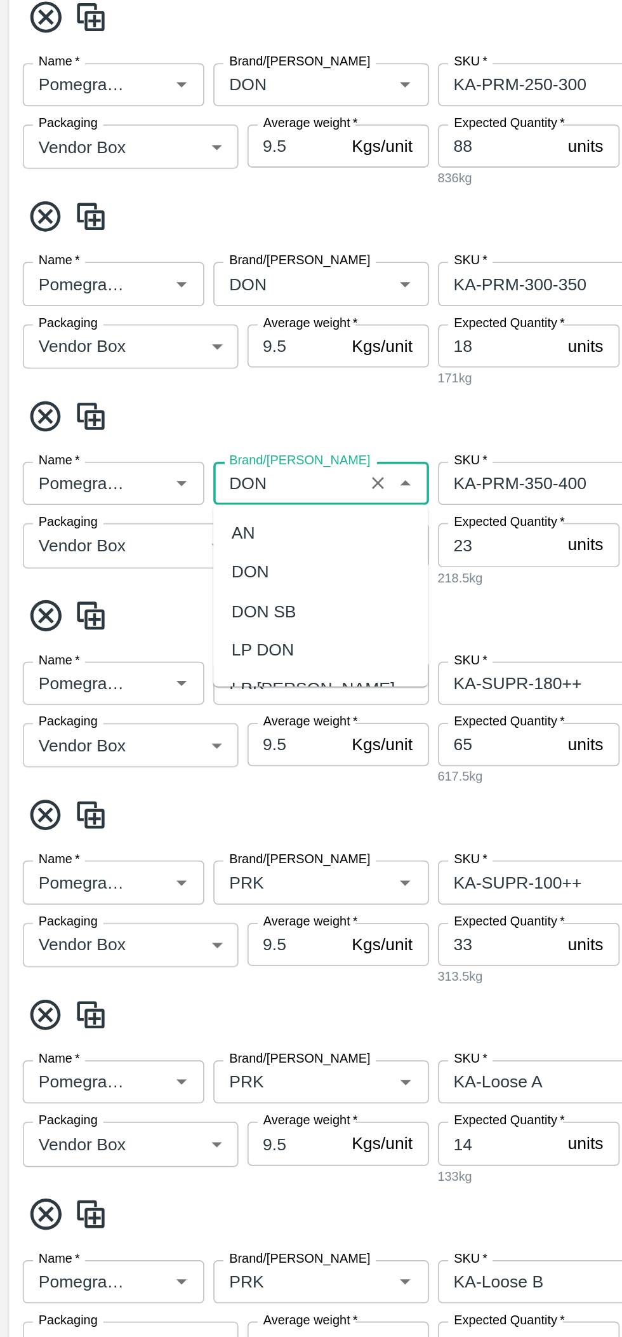
click at [179, 672] on div "DON" at bounding box center [179, 673] width 120 height 22
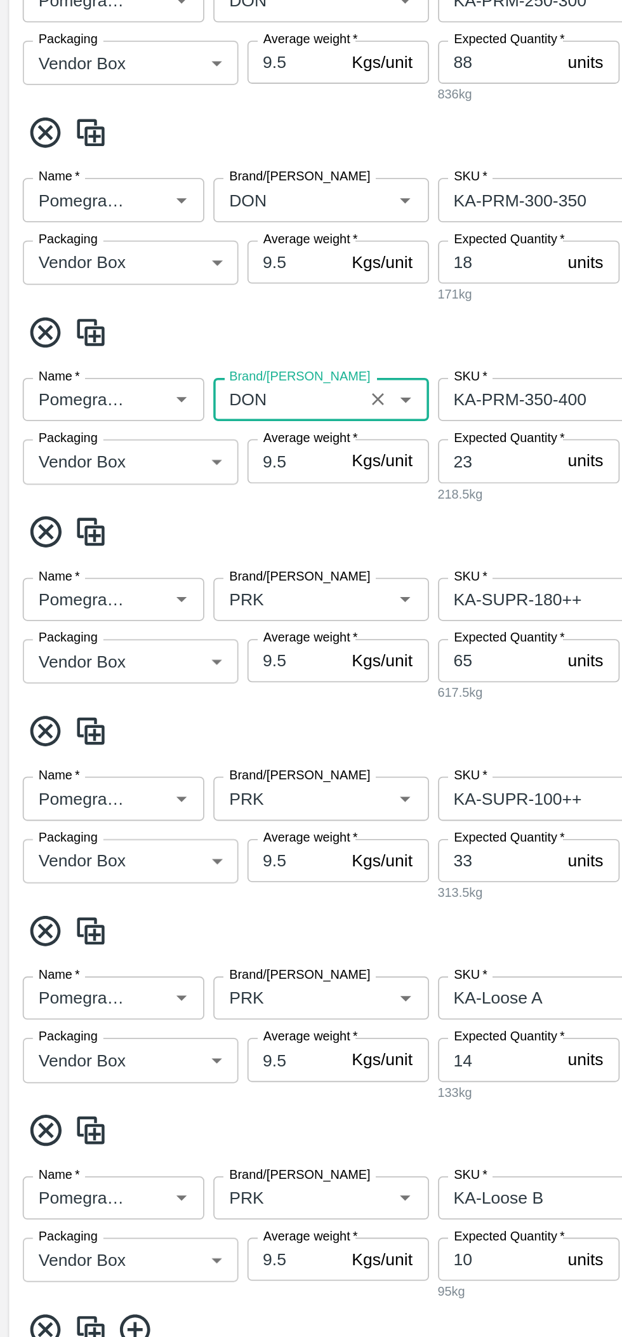
type input "DON"
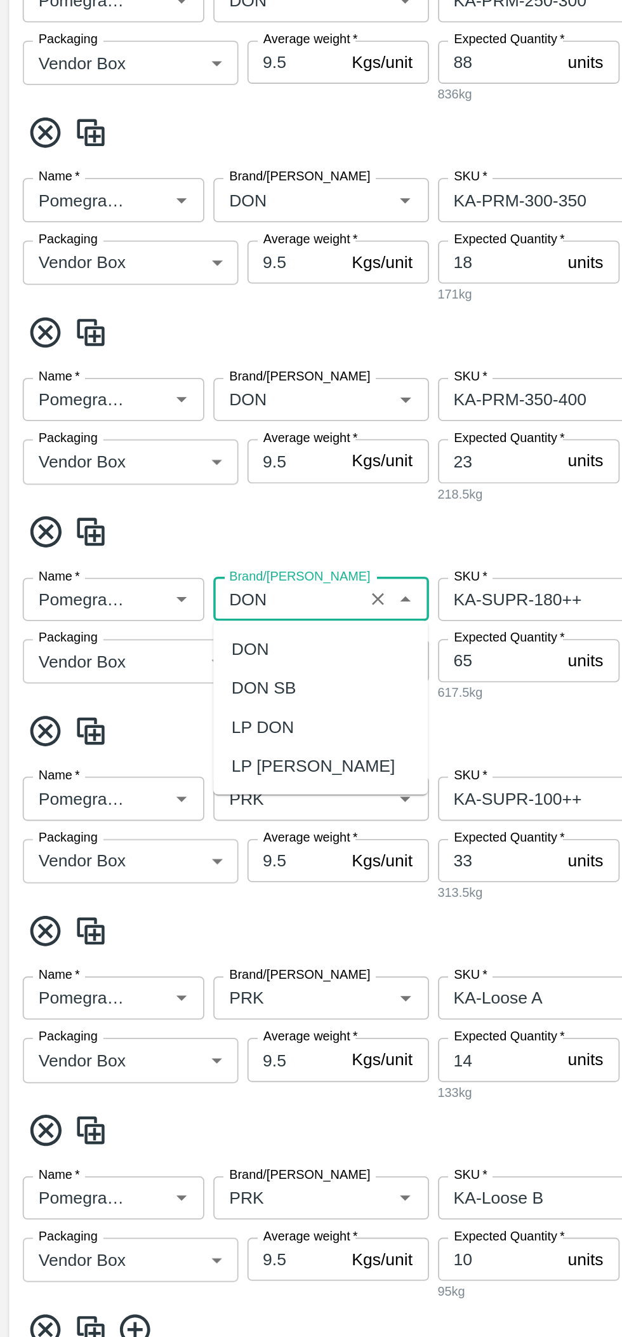
click at [171, 758] on div "DON" at bounding box center [179, 763] width 120 height 22
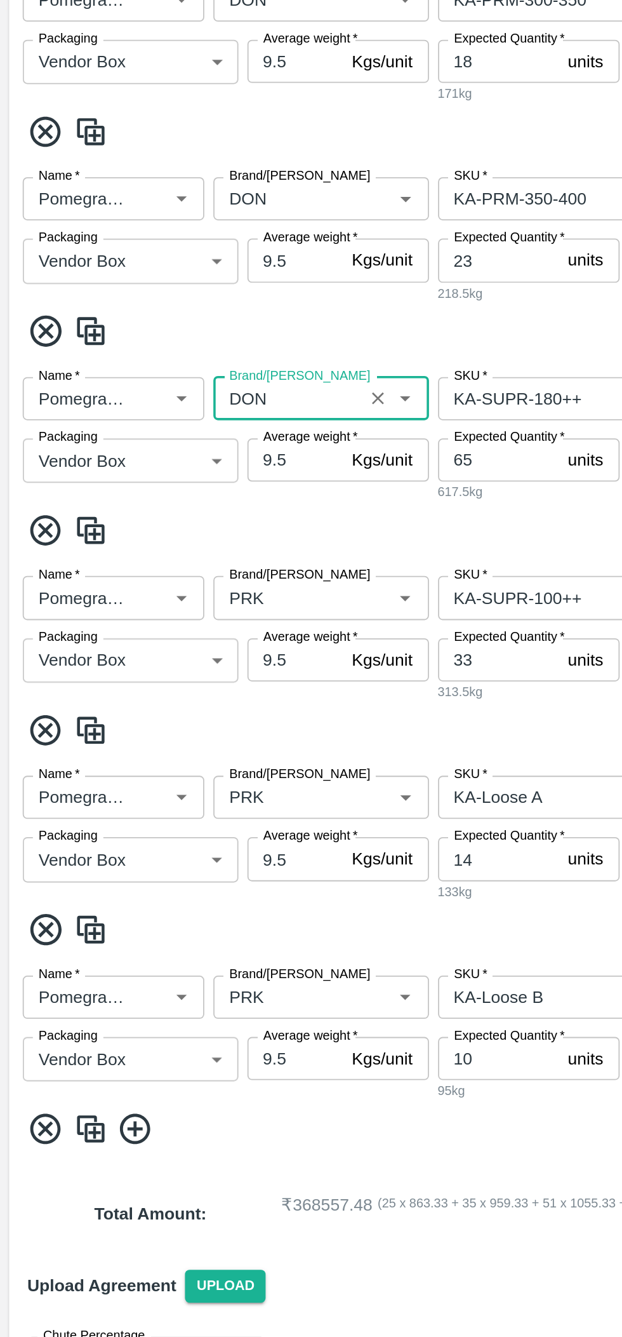
type input "DON"
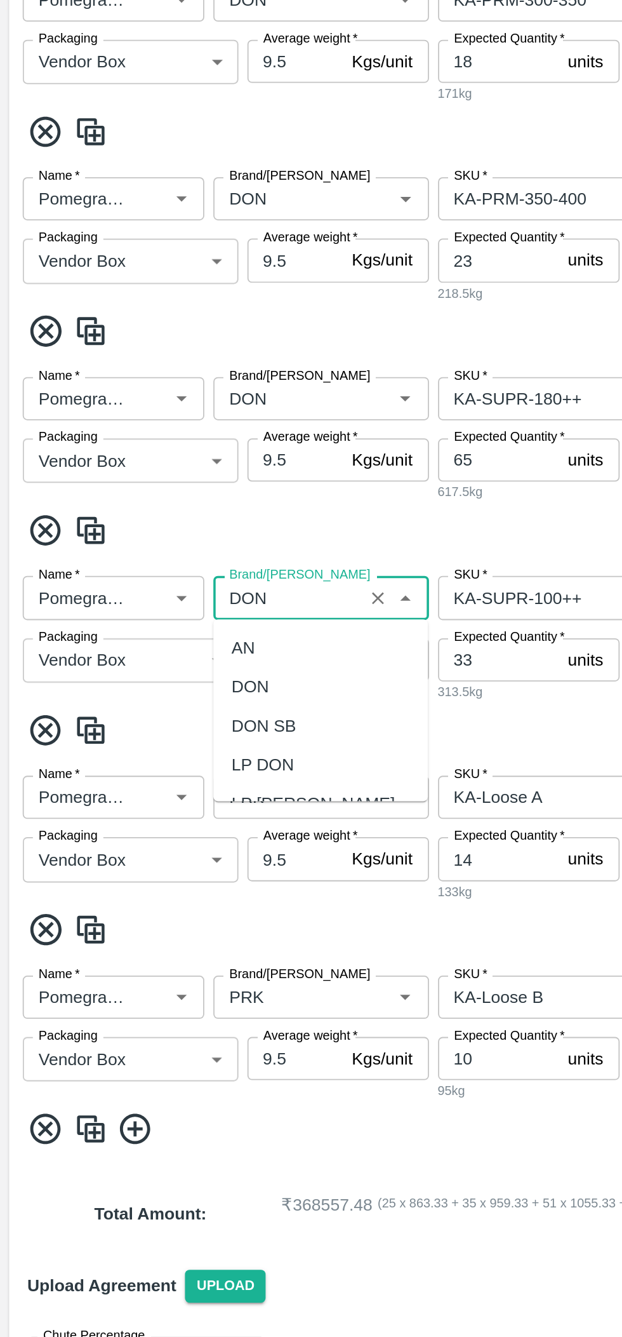
click at [175, 892] on div "DON" at bounding box center [179, 896] width 120 height 22
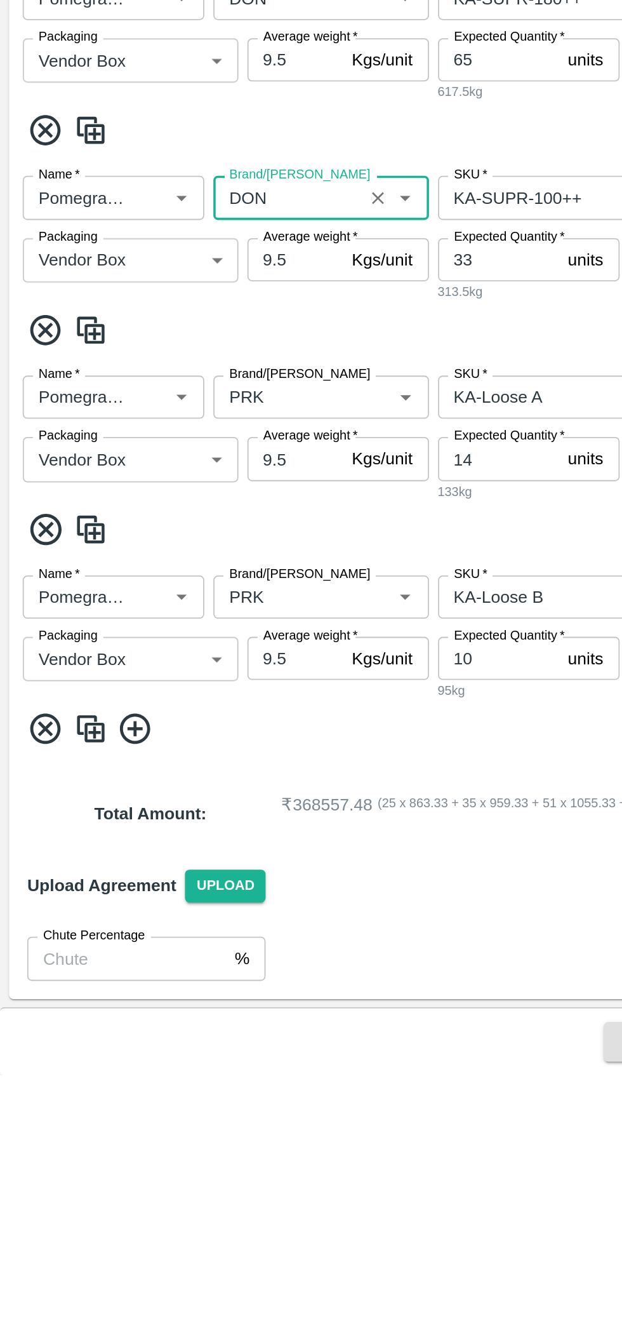
scroll to position [408, 0]
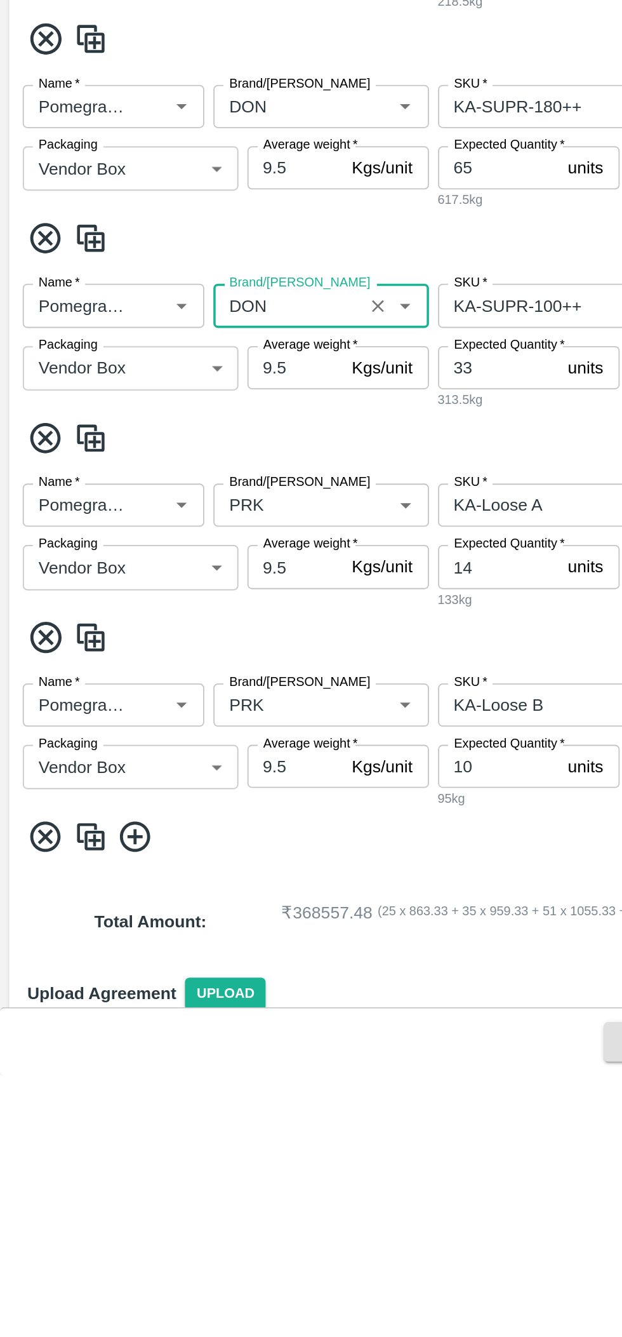
type input "DON"
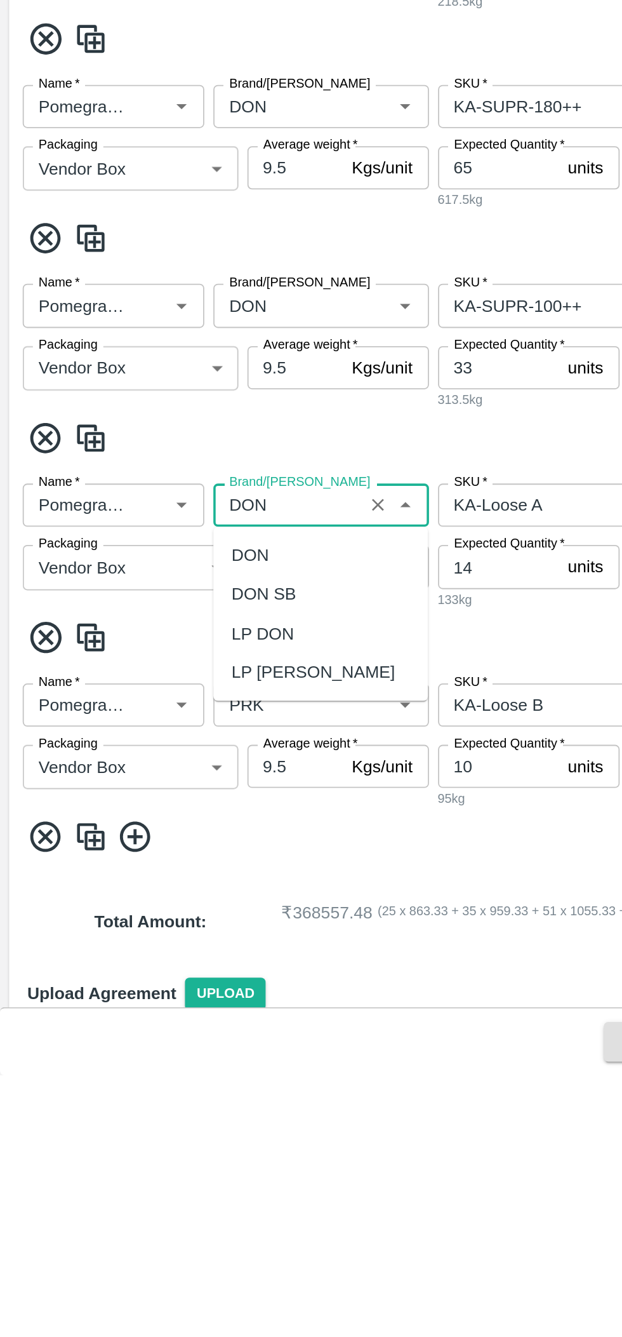
scroll to position [0, 0]
click at [175, 1042] on div "DON" at bounding box center [179, 1046] width 120 height 22
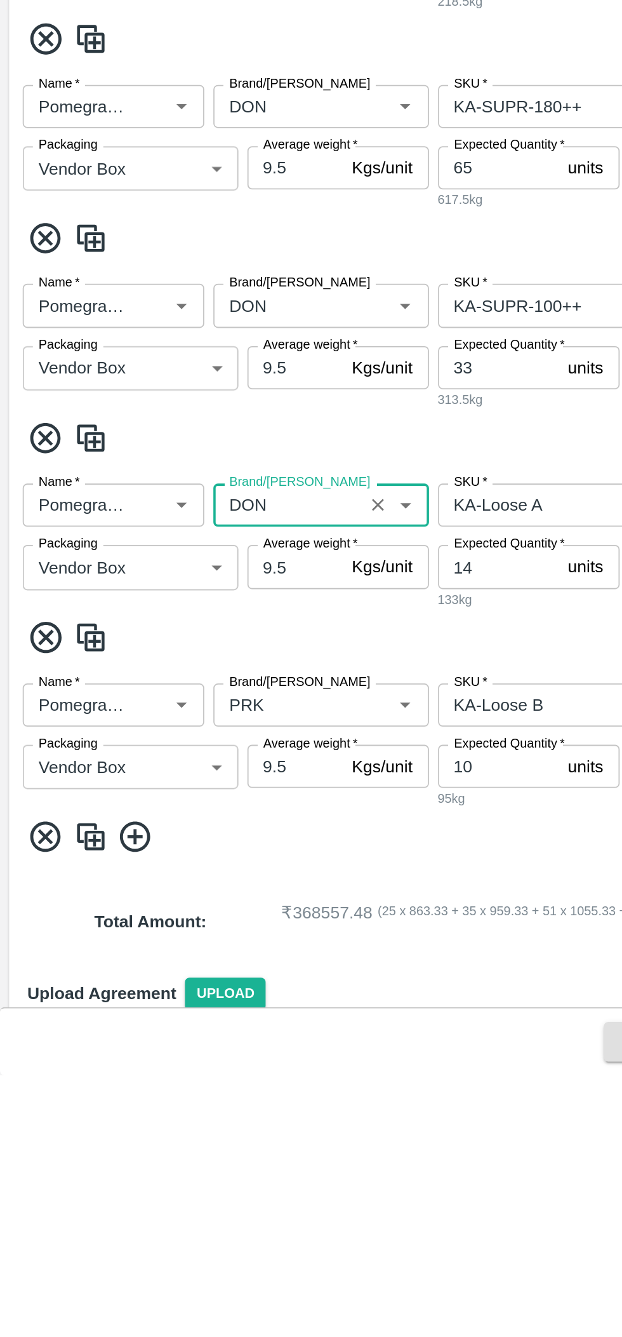
scroll to position [468, 0]
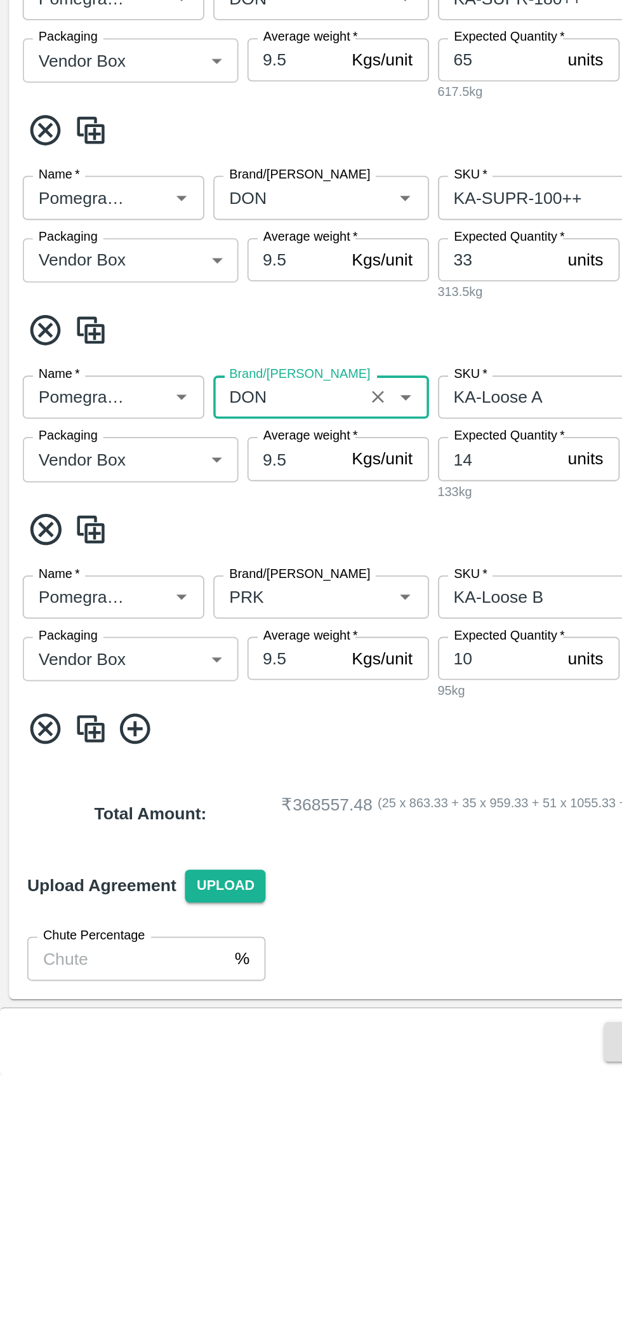
type input "DON"
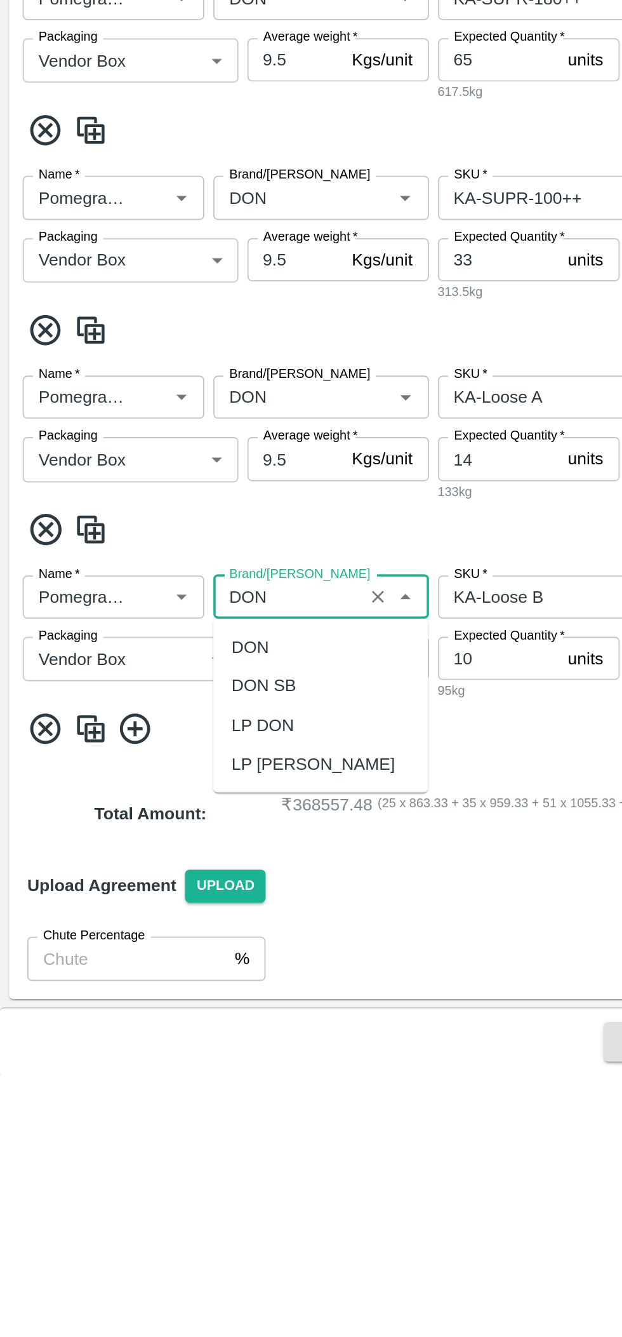
scroll to position [0, 0]
click at [178, 1088] on div "DON" at bounding box center [179, 1098] width 120 height 22
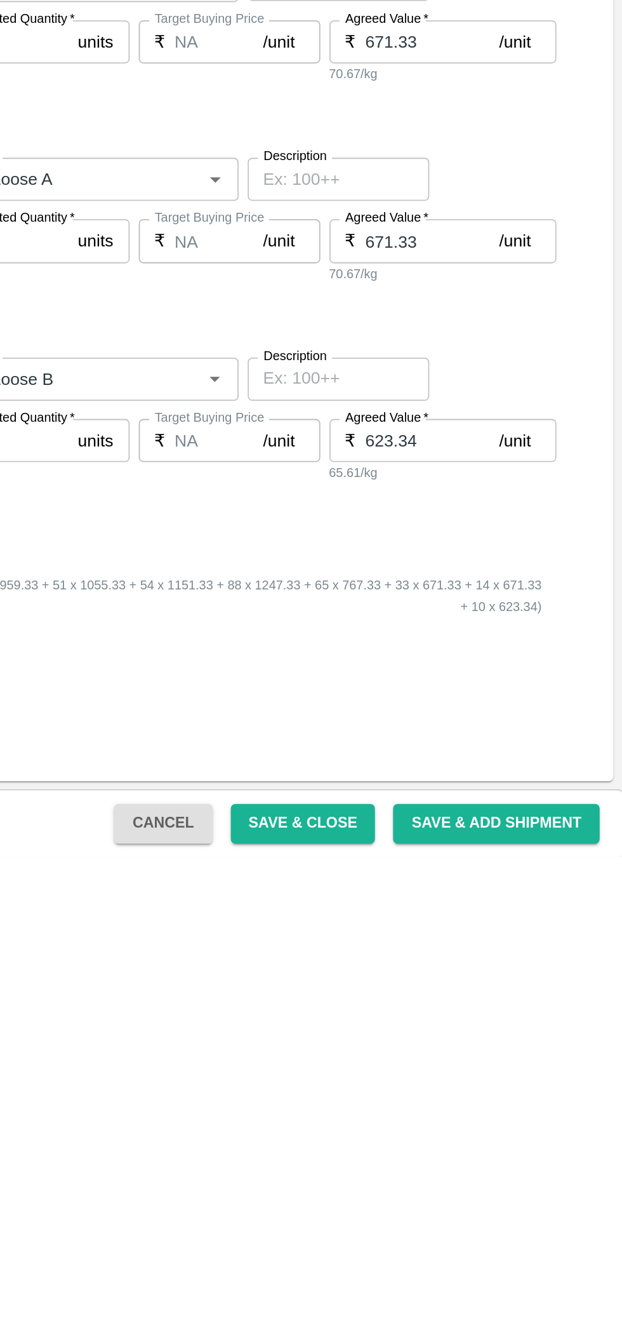
type input "DON"
click at [443, 1318] on button "Save & Close" at bounding box center [443, 1318] width 81 height 22
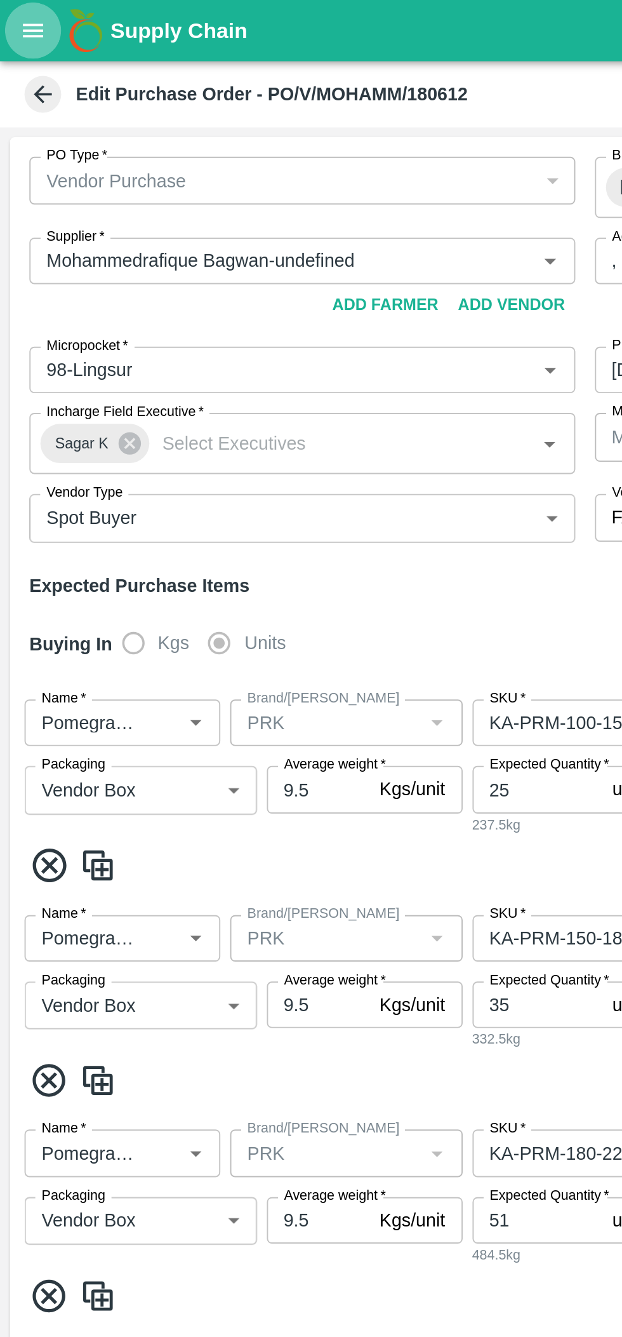
click at [14, 21] on icon "open drawer" at bounding box center [17, 16] width 14 height 14
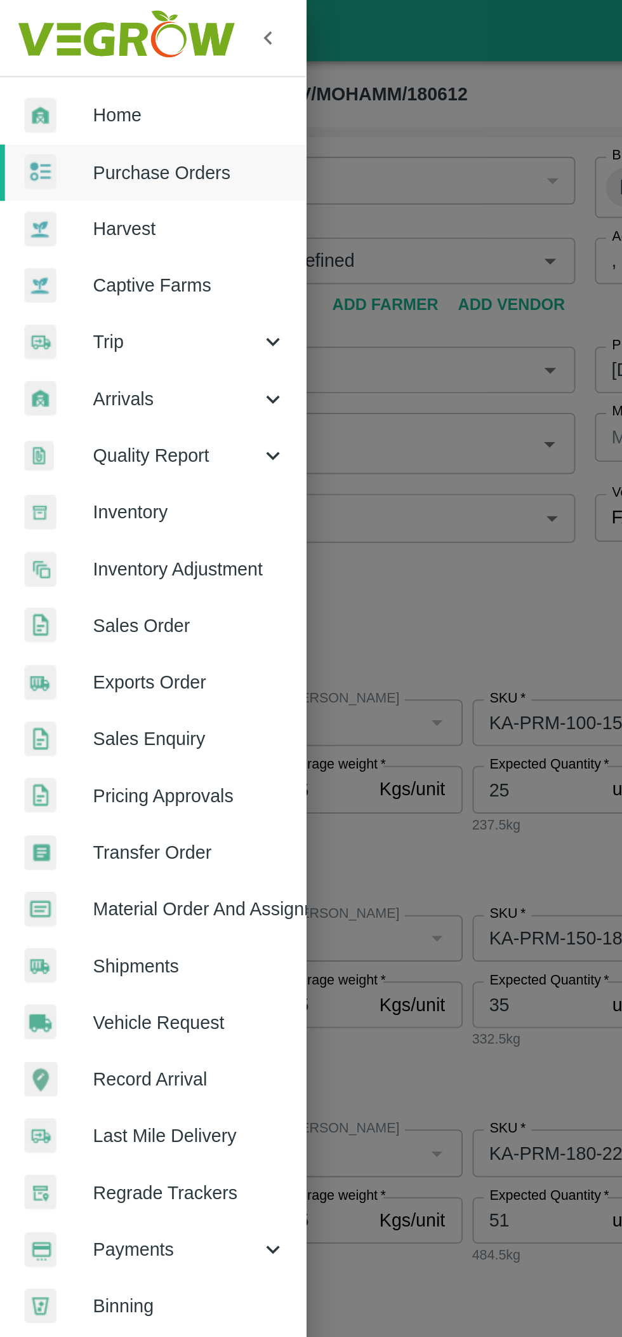
click at [105, 91] on span "Purchase Orders" at bounding box center [98, 90] width 100 height 14
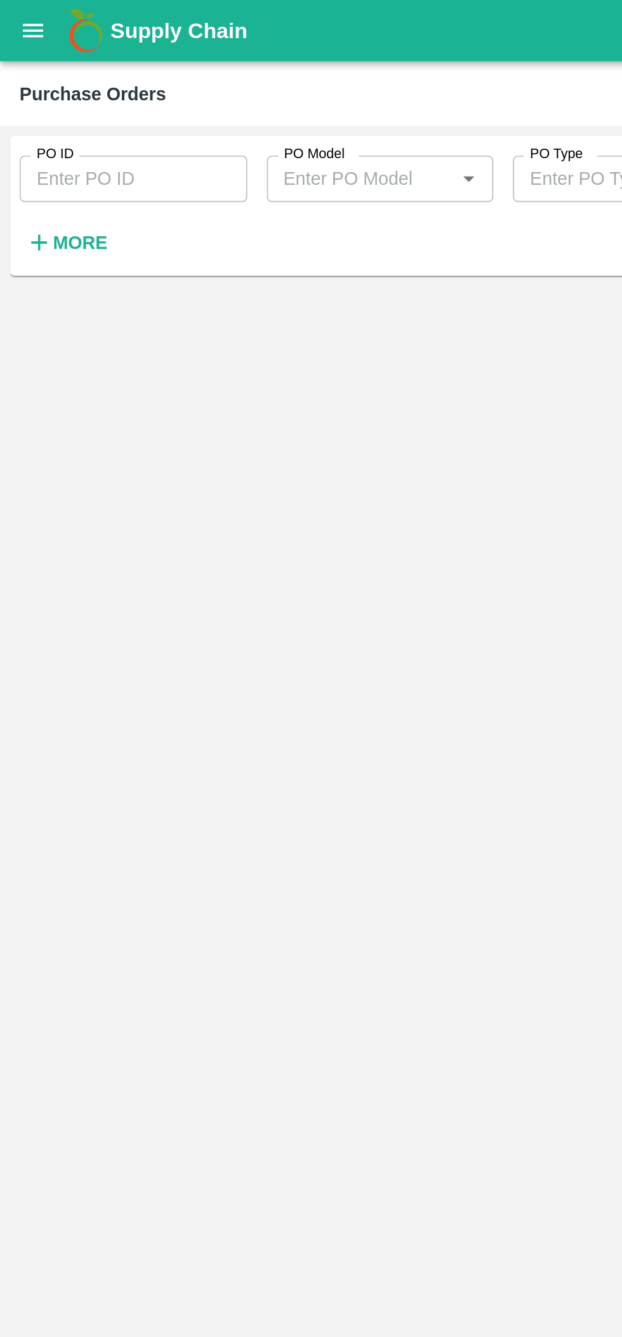
click at [43, 121] on strong "More" at bounding box center [41, 126] width 29 height 10
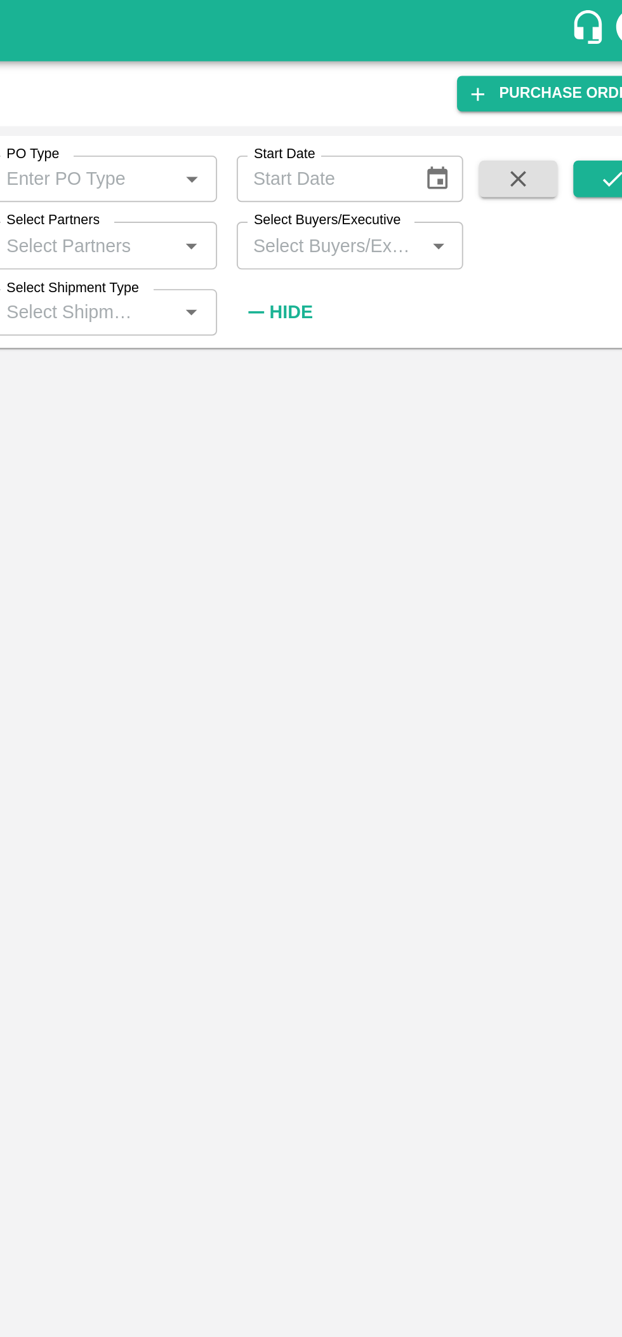
click at [436, 128] on input "Select Buyers/Executive" at bounding box center [443, 127] width 90 height 17
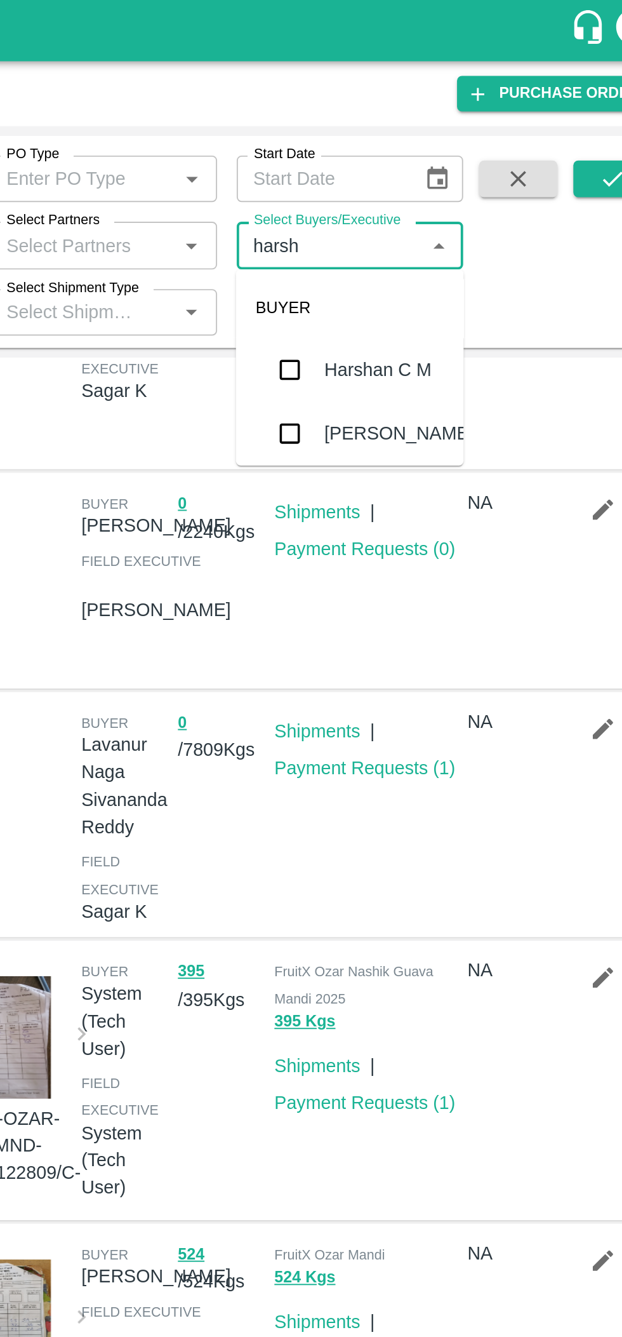
scroll to position [80, 0]
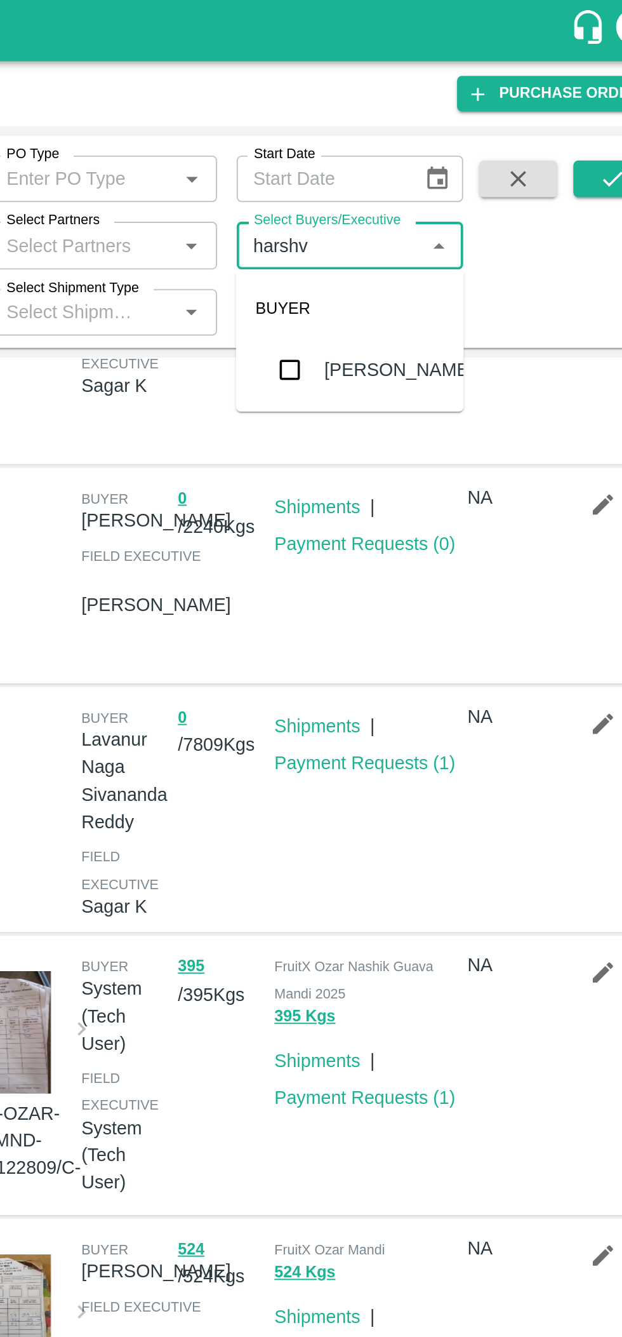
type input "harshva"
type input "[PERSON_NAME]"
click at [422, 190] on input "checkbox" at bounding box center [421, 191] width 25 height 25
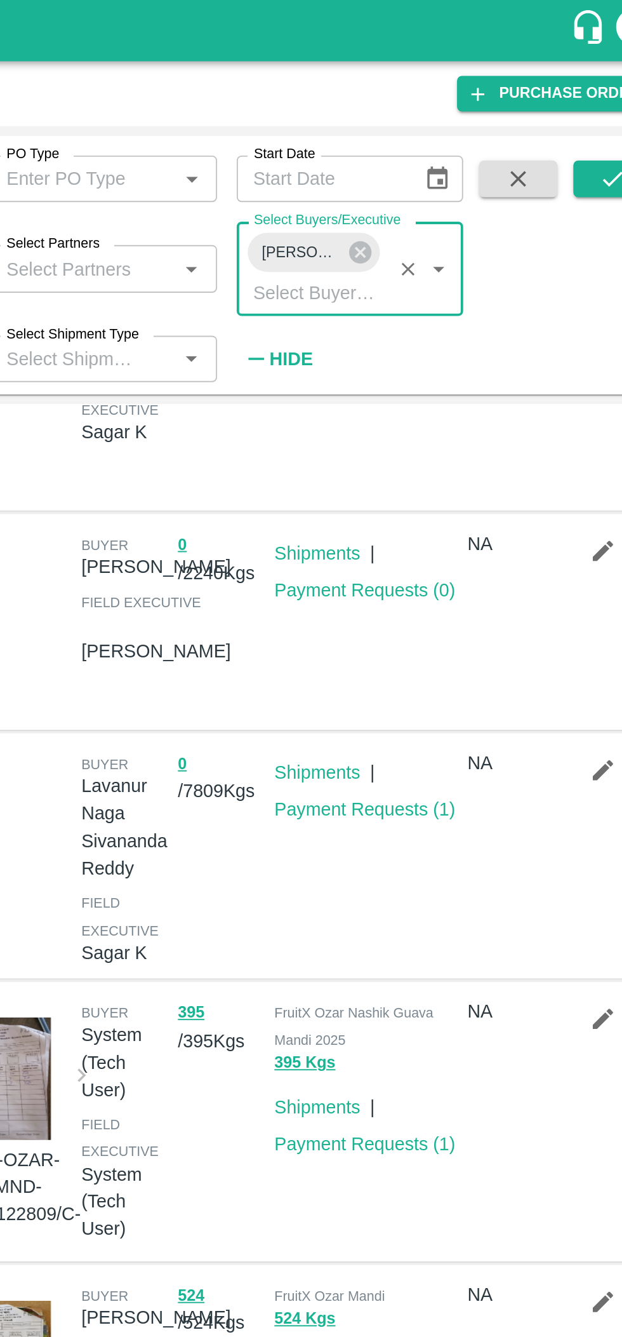
click at [589, 86] on icon "submit" at bounding box center [589, 93] width 14 height 14
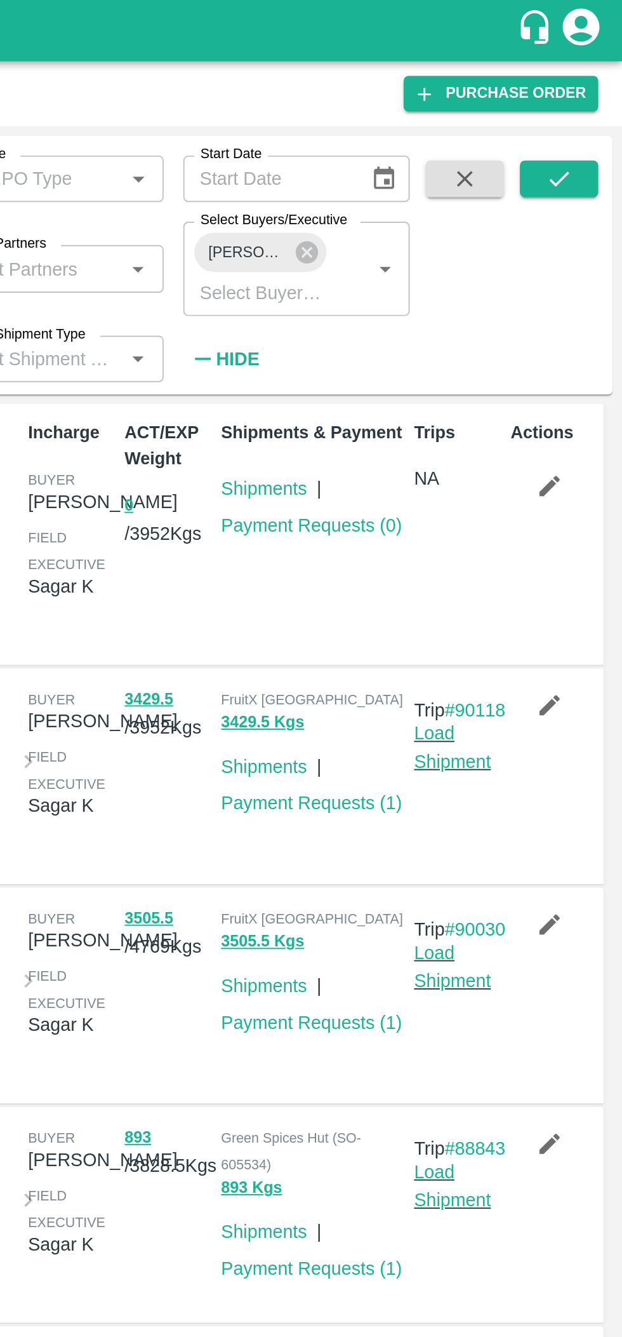
click at [447, 422] on link "Payment Requests ( 1 )" at bounding box center [461, 416] width 94 height 10
